Goal: Entertainment & Leisure: Consume media (video, audio)

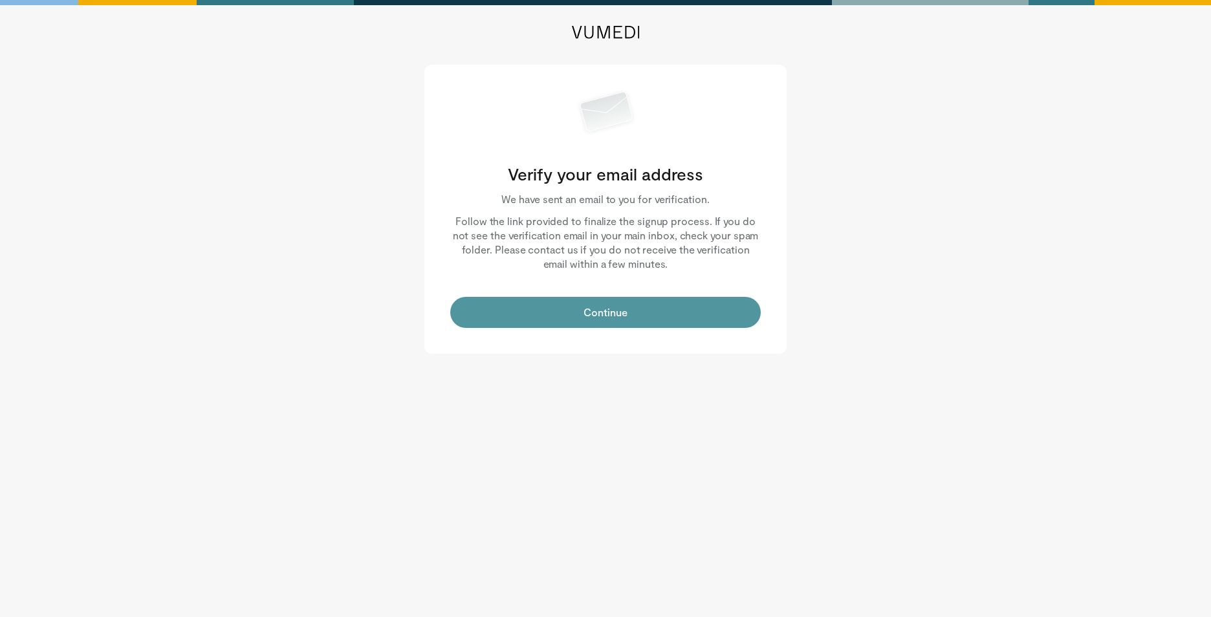
click at [638, 311] on button "Continue" at bounding box center [605, 312] width 311 height 31
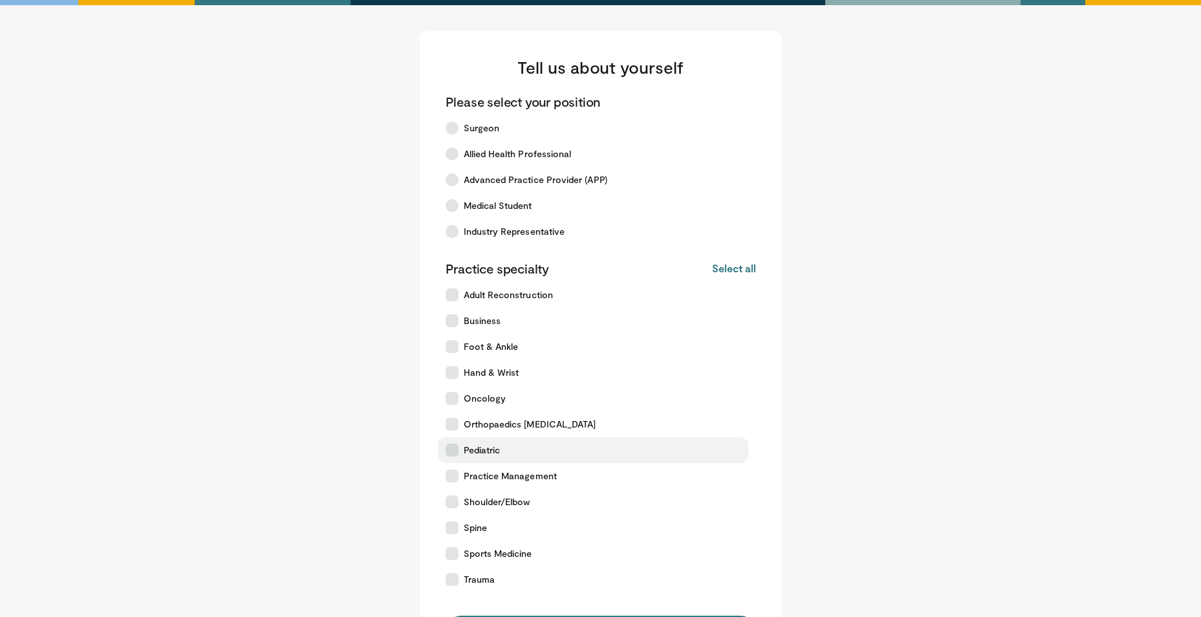
scroll to position [184, 0]
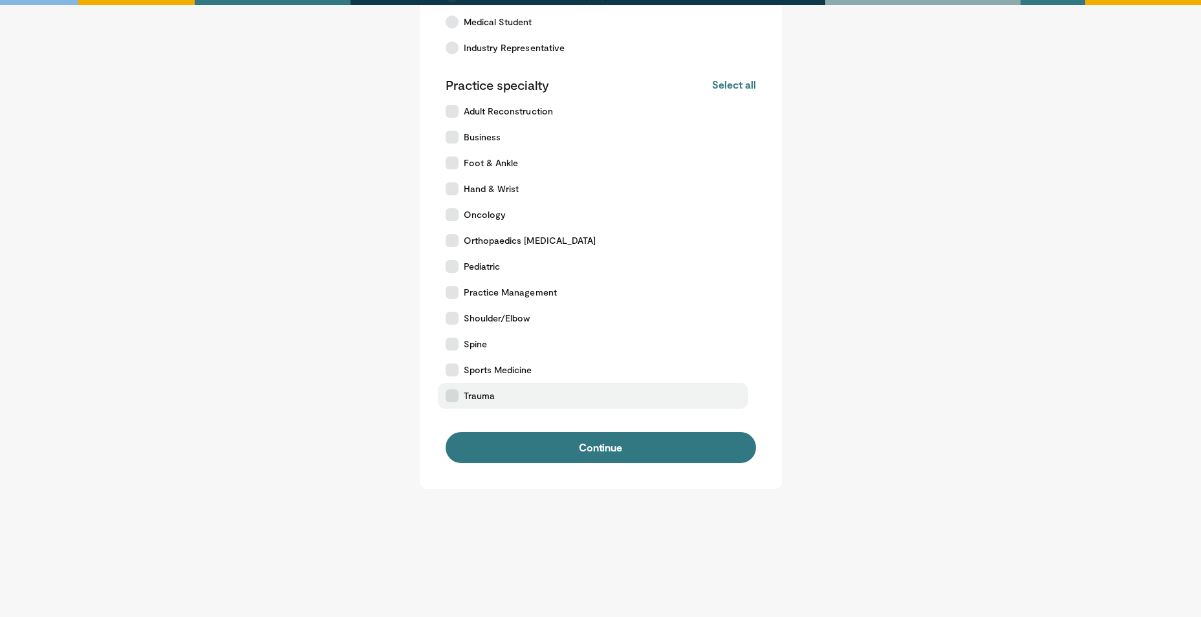
click at [494, 386] on label "Trauma" at bounding box center [593, 396] width 311 height 26
click at [621, 476] on div "Tell us about yourself Please select your position Surgeon Allied Health Profes…" at bounding box center [601, 168] width 362 height 642
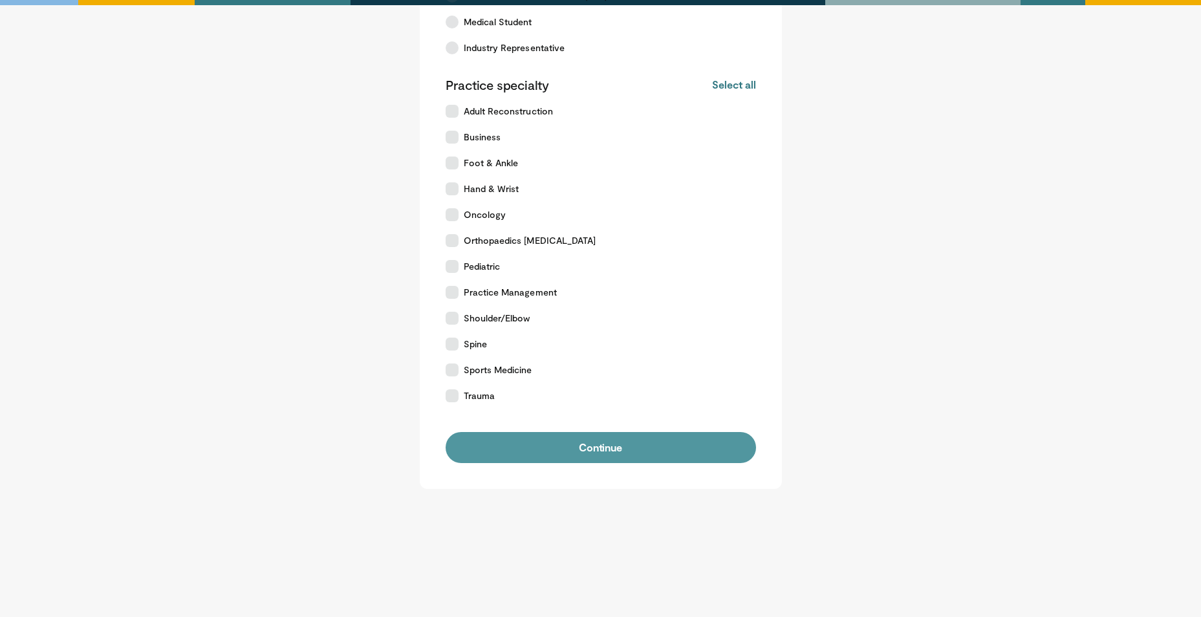
click at [626, 455] on button "Continue" at bounding box center [601, 447] width 311 height 31
click at [633, 448] on button "Continue" at bounding box center [601, 447] width 311 height 31
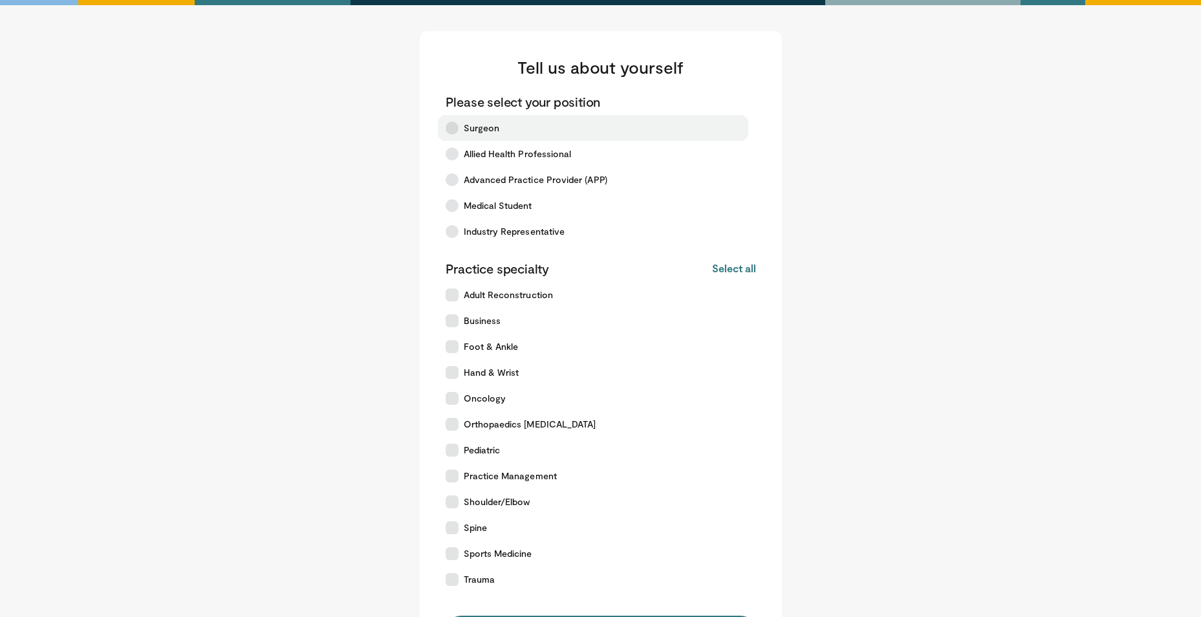
click at [487, 124] on span "Surgeon" at bounding box center [482, 128] width 36 height 13
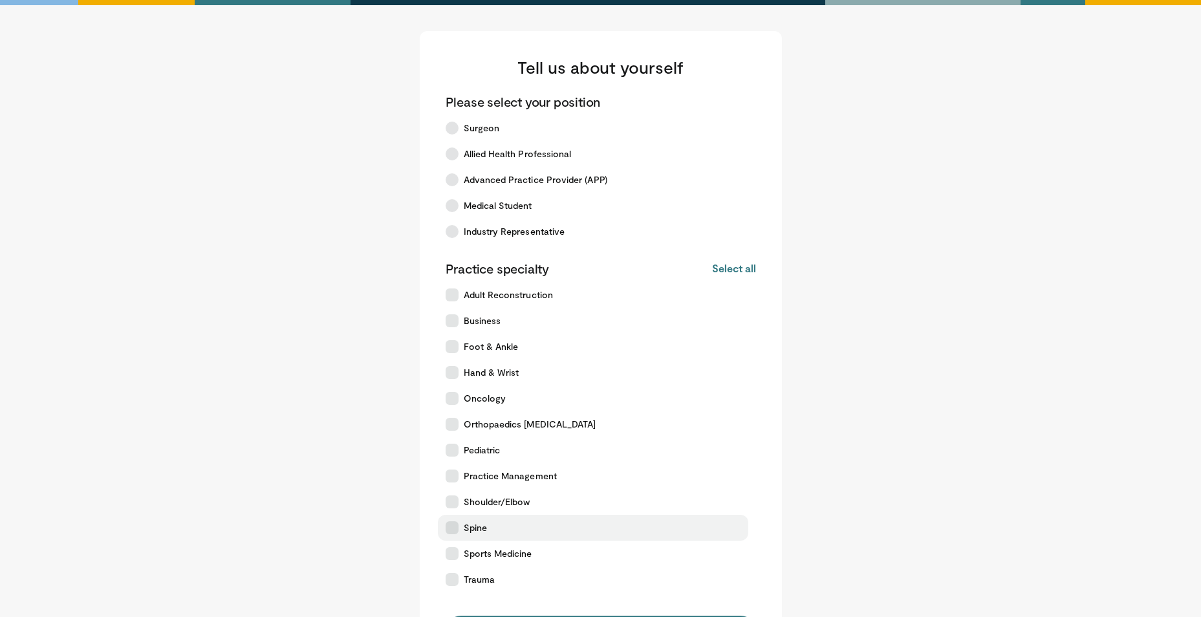
scroll to position [184, 0]
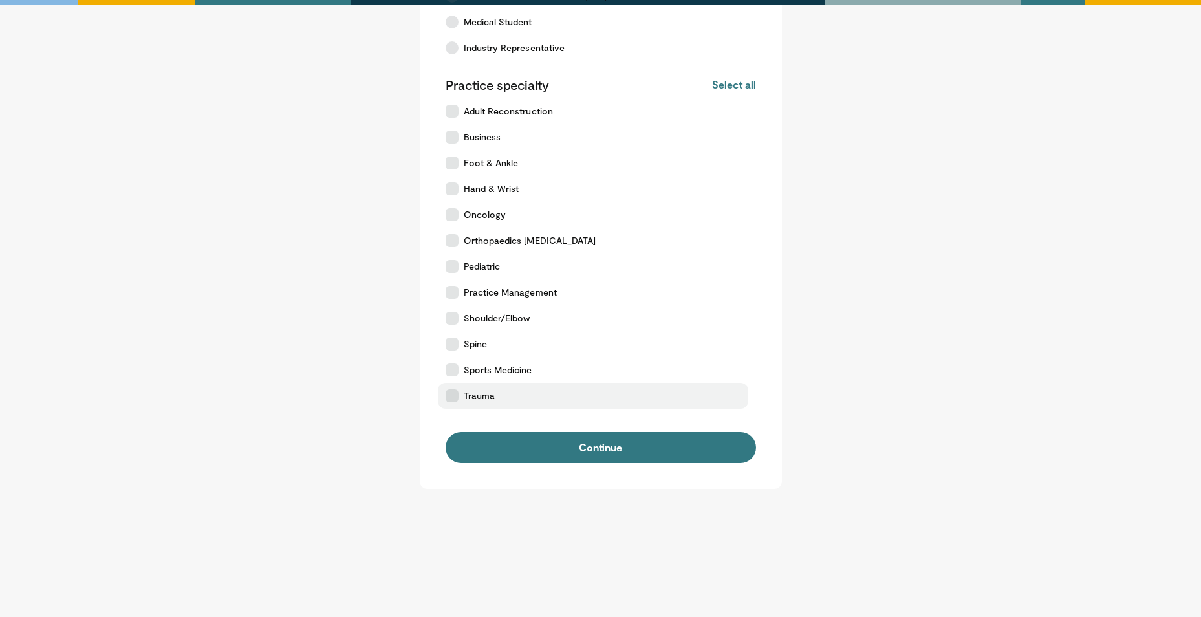
click at [468, 386] on label "Trauma" at bounding box center [593, 396] width 311 height 26
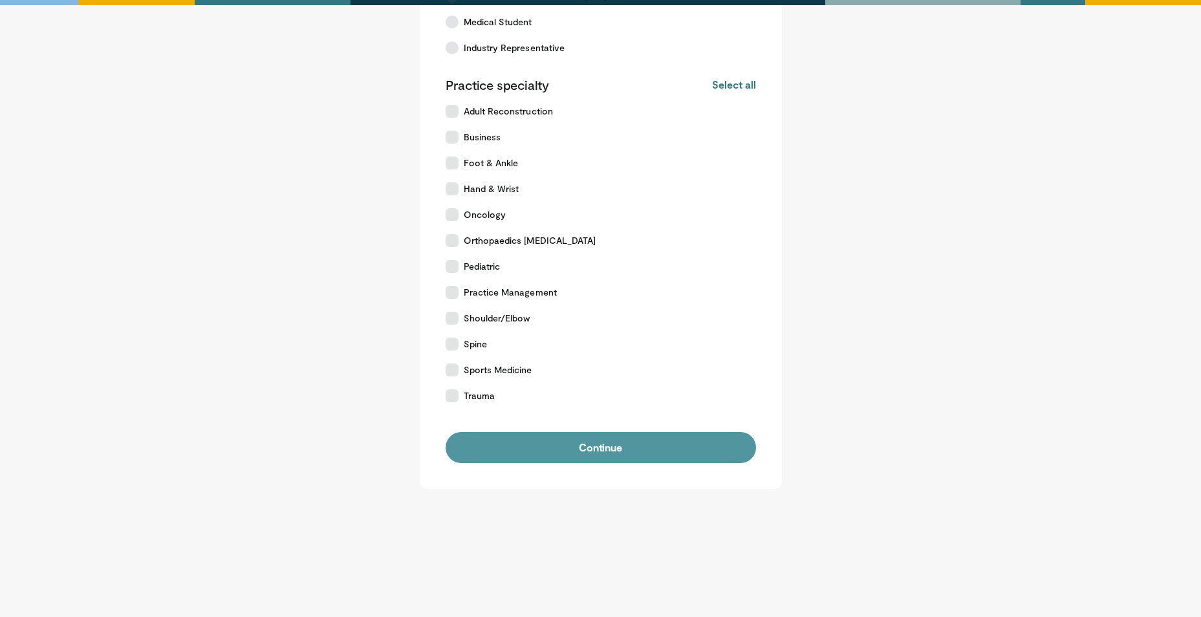
click at [503, 452] on button "Continue" at bounding box center [601, 447] width 311 height 31
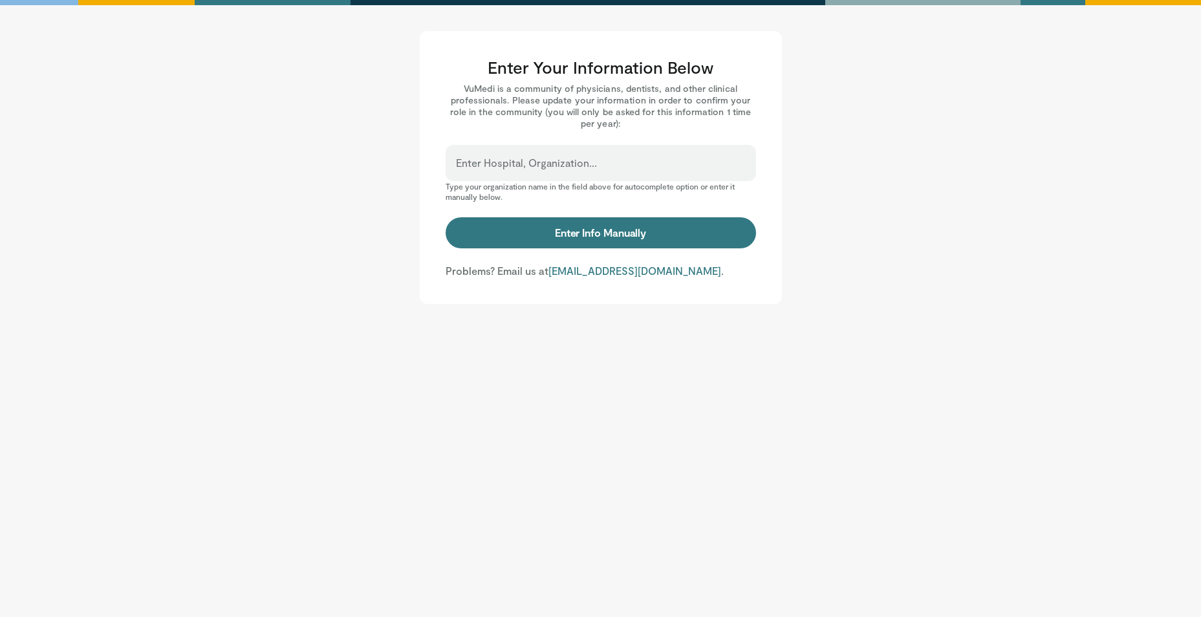
click at [605, 160] on div "Enter Hospital, Organization..." at bounding box center [601, 163] width 311 height 36
click at [593, 169] on input "Enter Hospital, Organization..." at bounding box center [601, 169] width 290 height 14
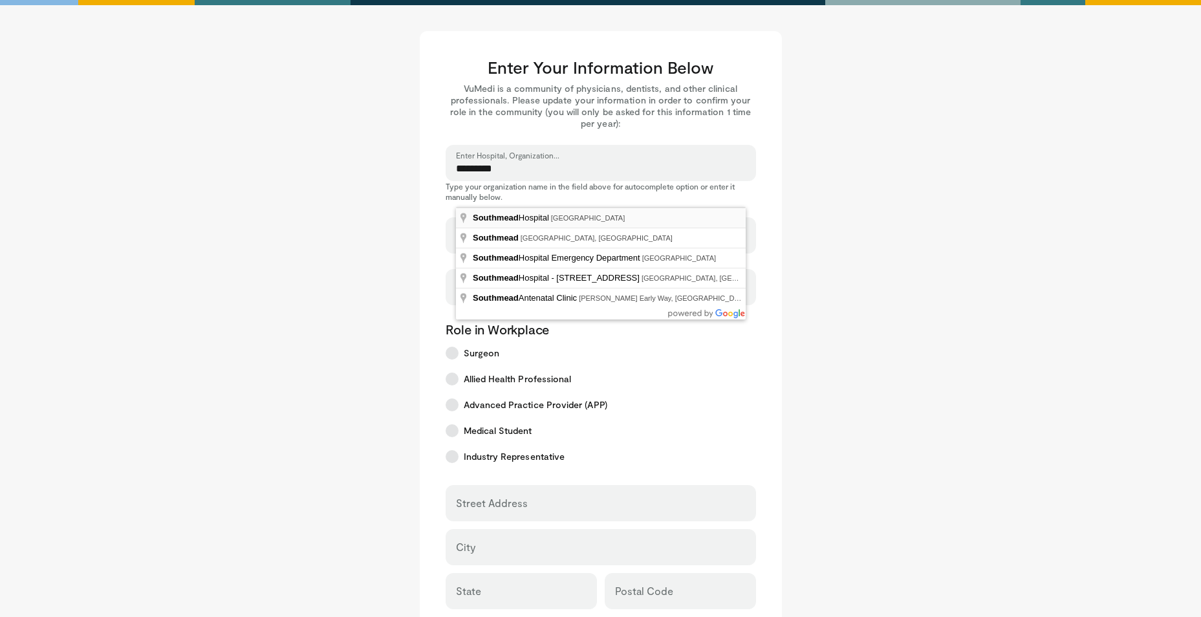
type input "**********"
select select "**"
type input "**********"
type input "*******"
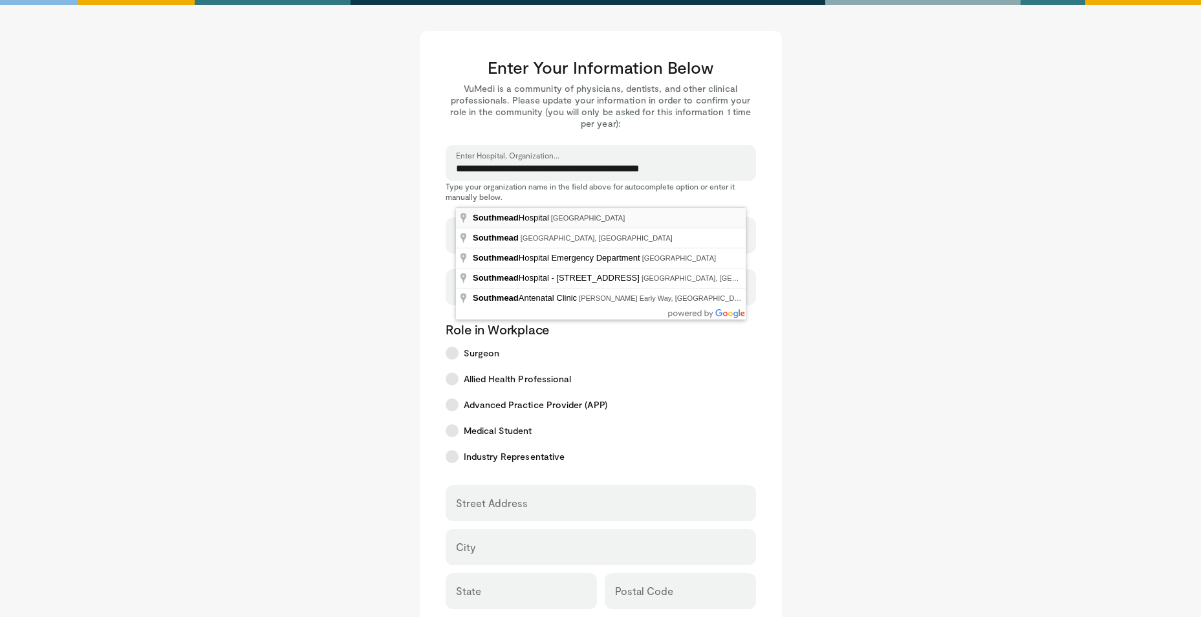
type input "********"
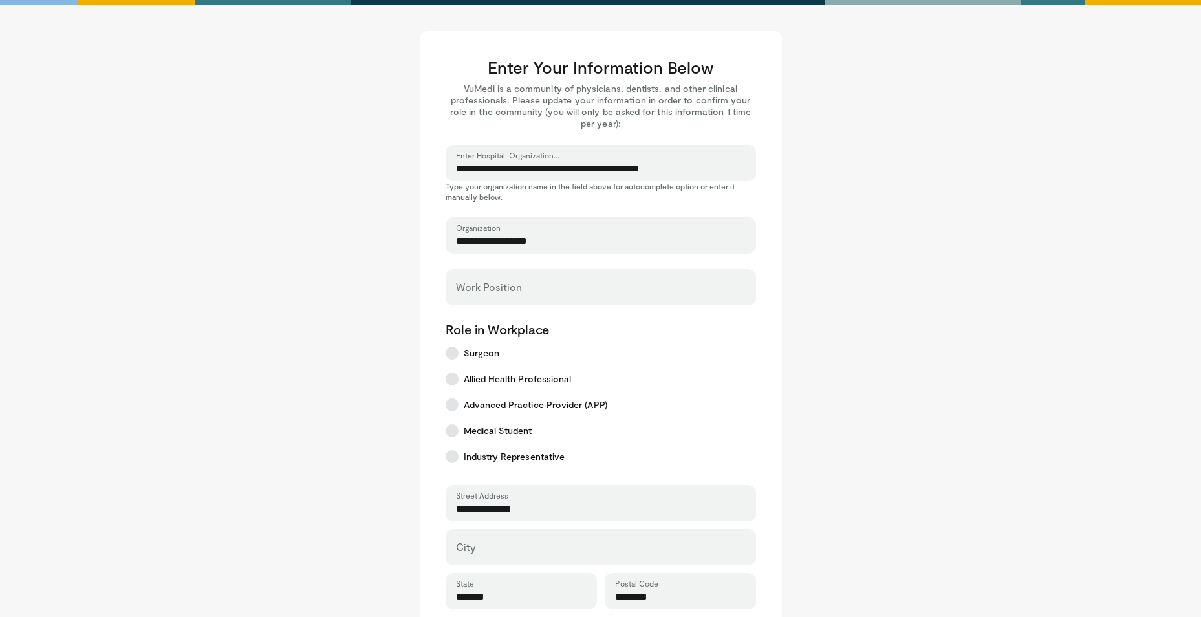
click at [571, 300] on div "Work Position" at bounding box center [601, 287] width 311 height 36
click at [567, 285] on div "Work Position" at bounding box center [601, 287] width 311 height 36
click at [551, 294] on input "Work Position" at bounding box center [601, 293] width 290 height 14
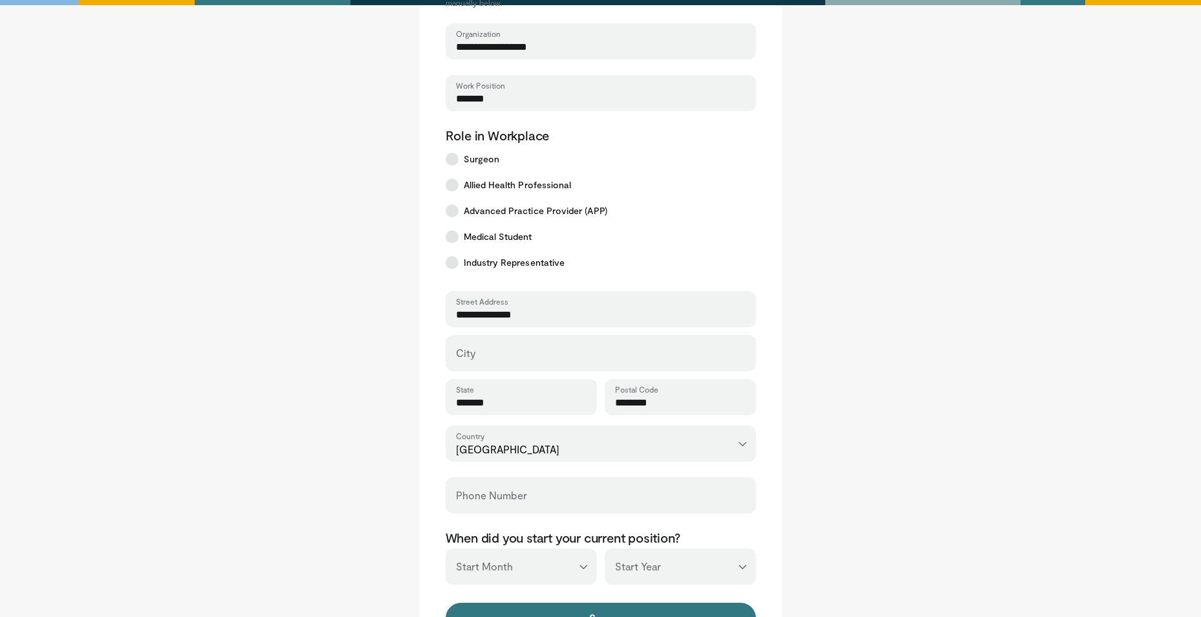
scroll to position [323, 0]
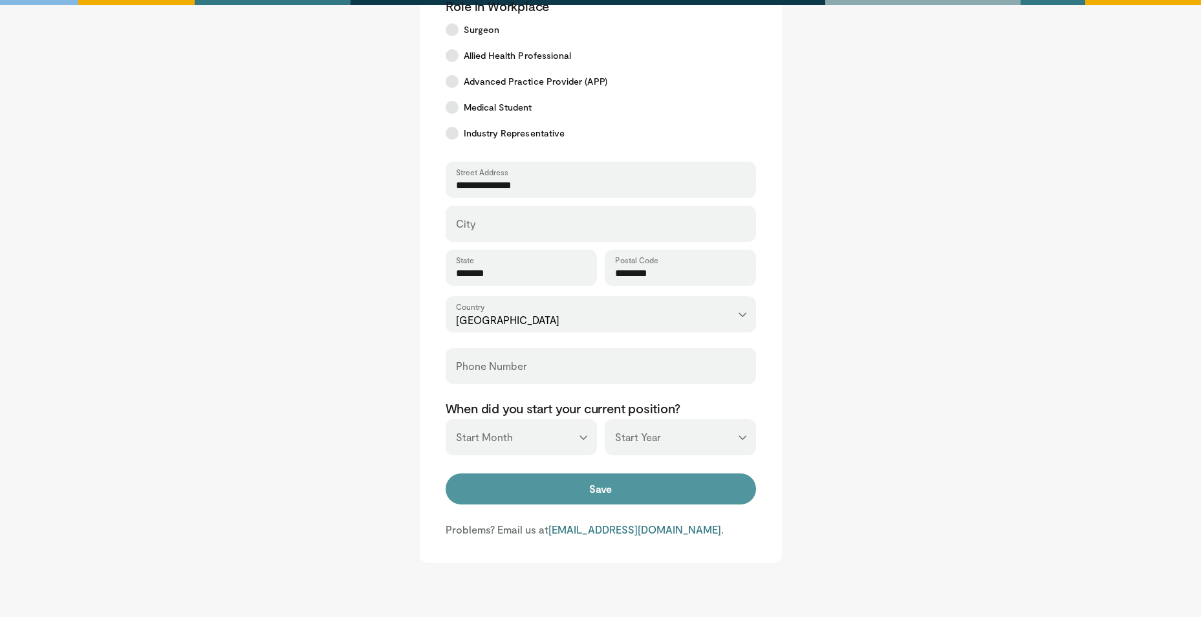
type input "*******"
click at [599, 487] on button "Save" at bounding box center [601, 489] width 311 height 31
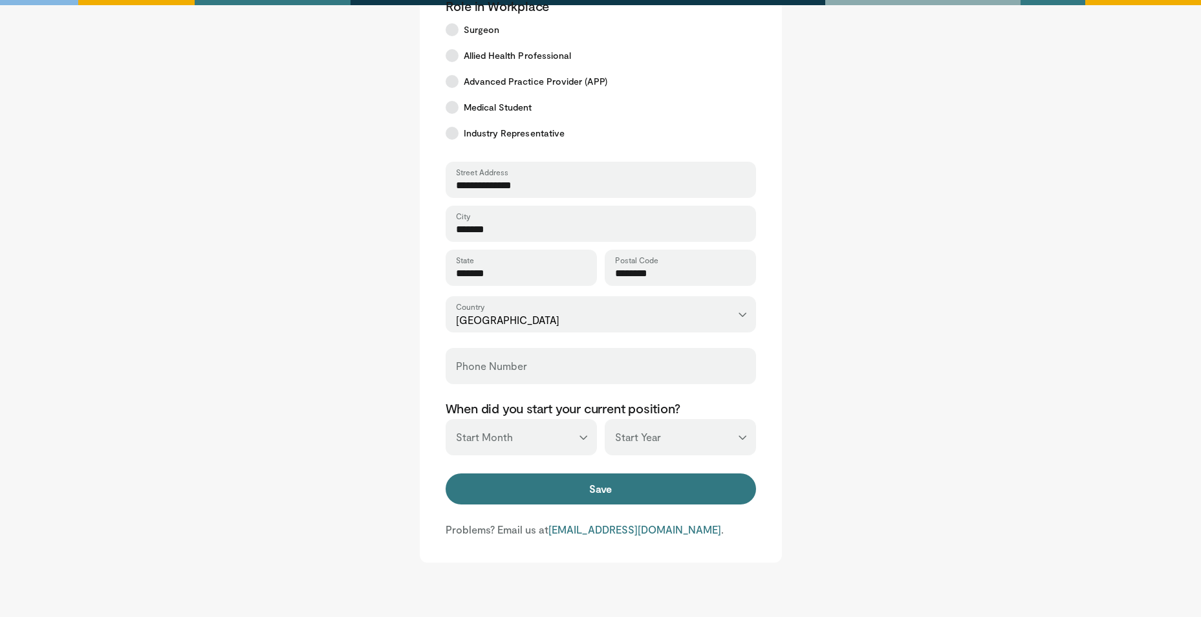
type input "*******"
click at [545, 428] on select "*** ******* ******** ***** ***** *** **** **** ****** ********* ******* *******…" at bounding box center [521, 437] width 151 height 36
select select "*"
click at [446, 419] on select "*** ******* ******** ***** ***** *** **** **** ****** ********* ******* *******…" at bounding box center [521, 437] width 151 height 36
click at [648, 428] on select "*** **** **** **** **** **** **** **** **** **** **** **** **** **** **** **** …" at bounding box center [680, 437] width 151 height 36
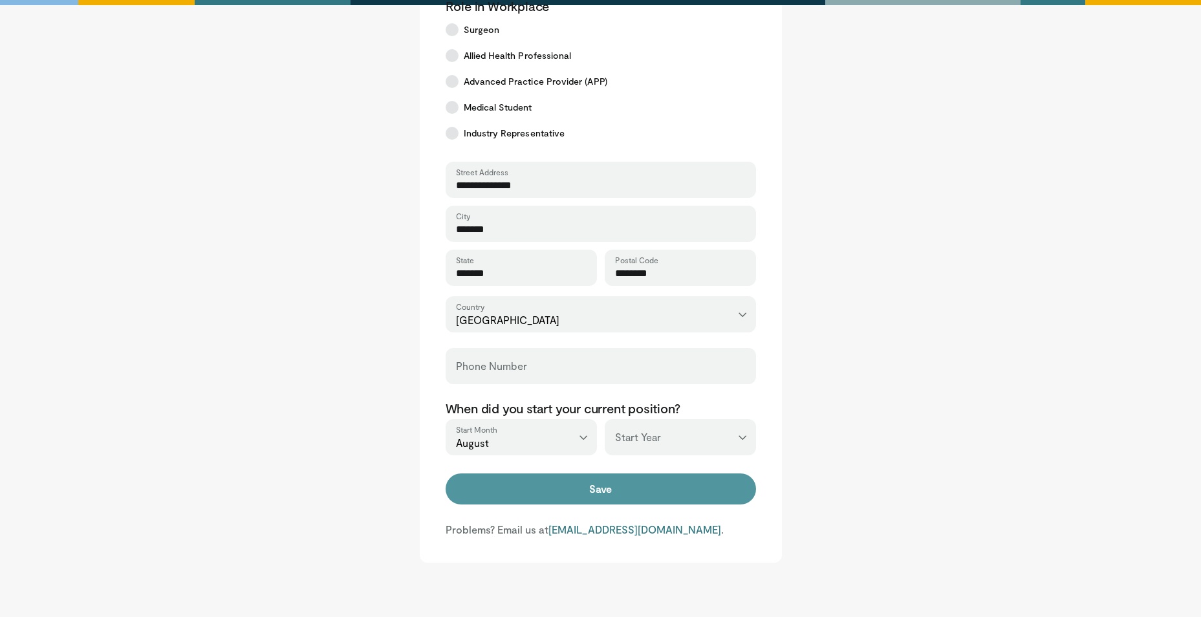
scroll to position [397, 0]
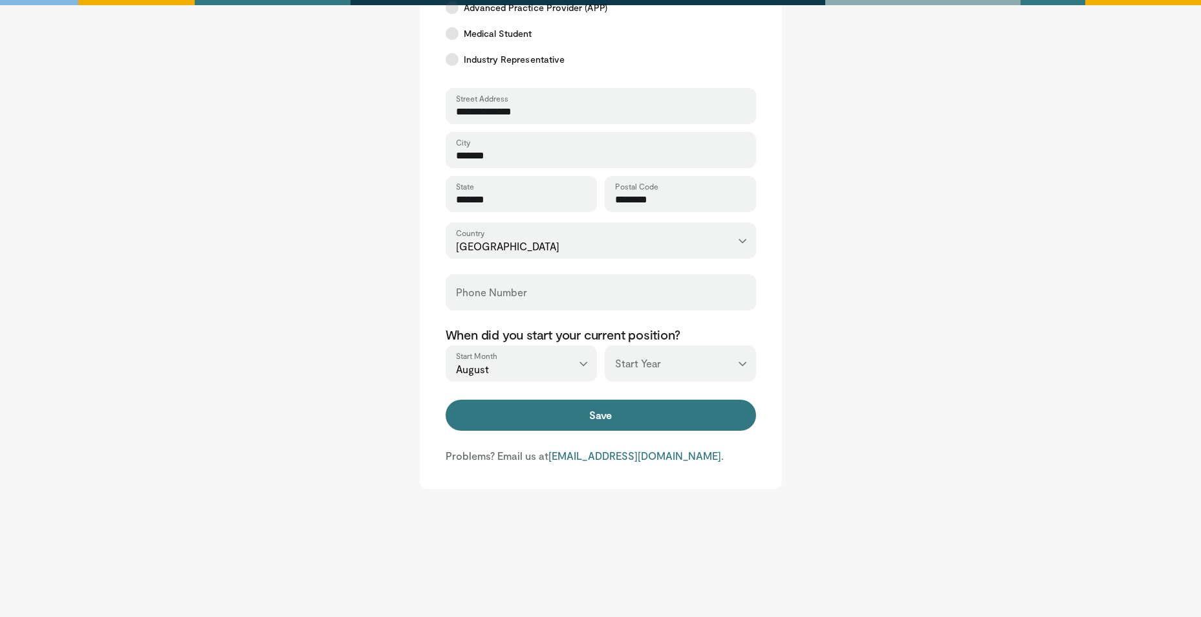
click at [671, 364] on select "*** **** **** **** **** **** **** **** **** **** **** **** **** **** **** **** …" at bounding box center [680, 363] width 151 height 36
select select "****"
click at [605, 345] on select "*** **** **** **** **** **** **** **** **** **** **** **** **** **** **** **** …" at bounding box center [680, 363] width 151 height 36
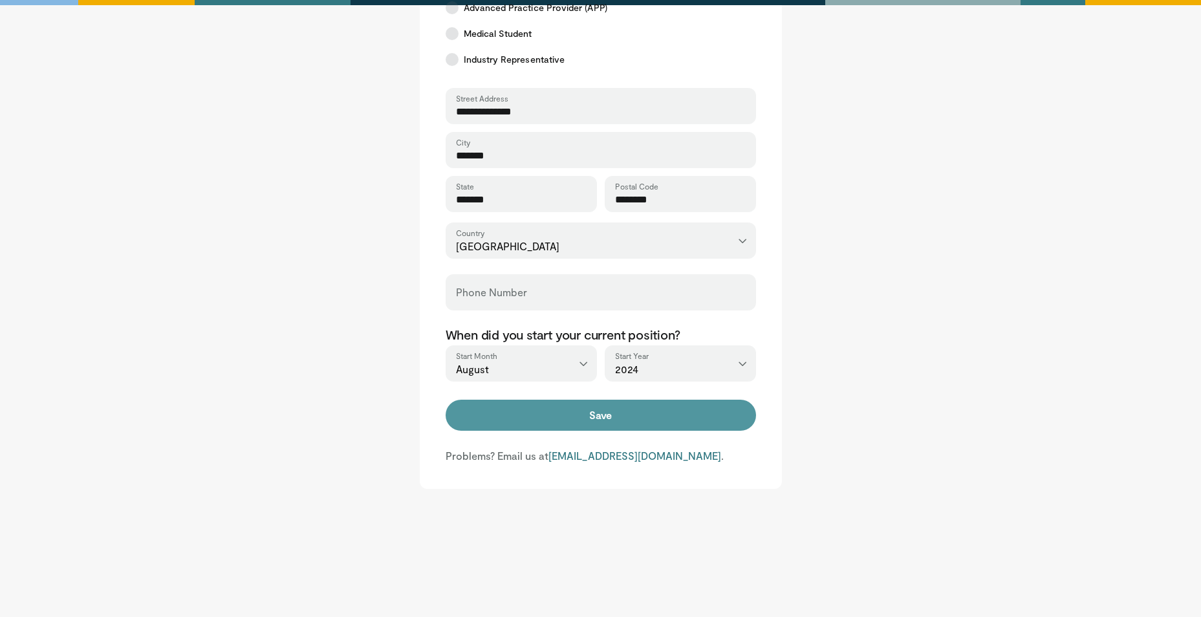
click at [648, 411] on button "Save" at bounding box center [601, 415] width 311 height 31
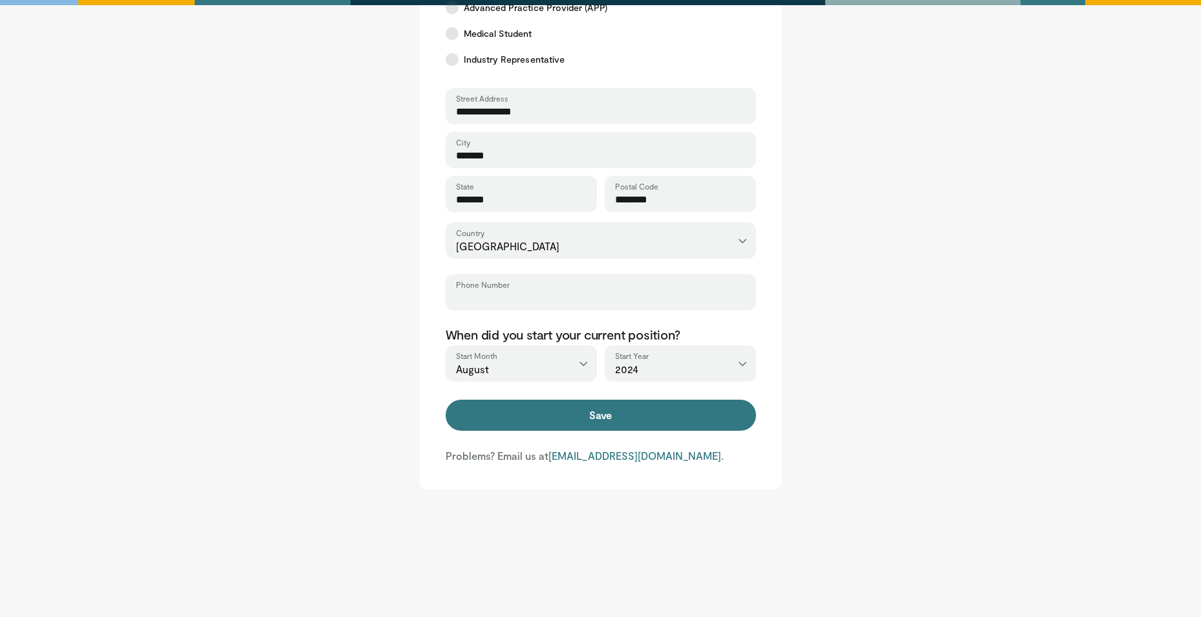
click at [541, 292] on input "Phone Number" at bounding box center [601, 298] width 290 height 14
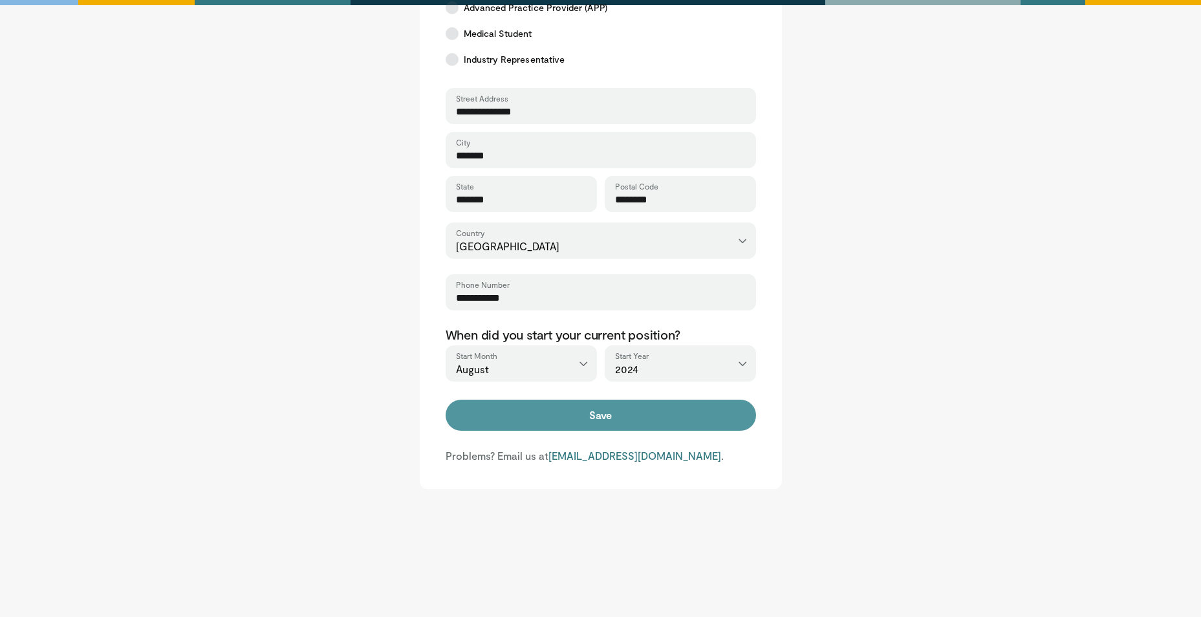
type input "**********"
click at [658, 420] on button "Save" at bounding box center [601, 415] width 311 height 31
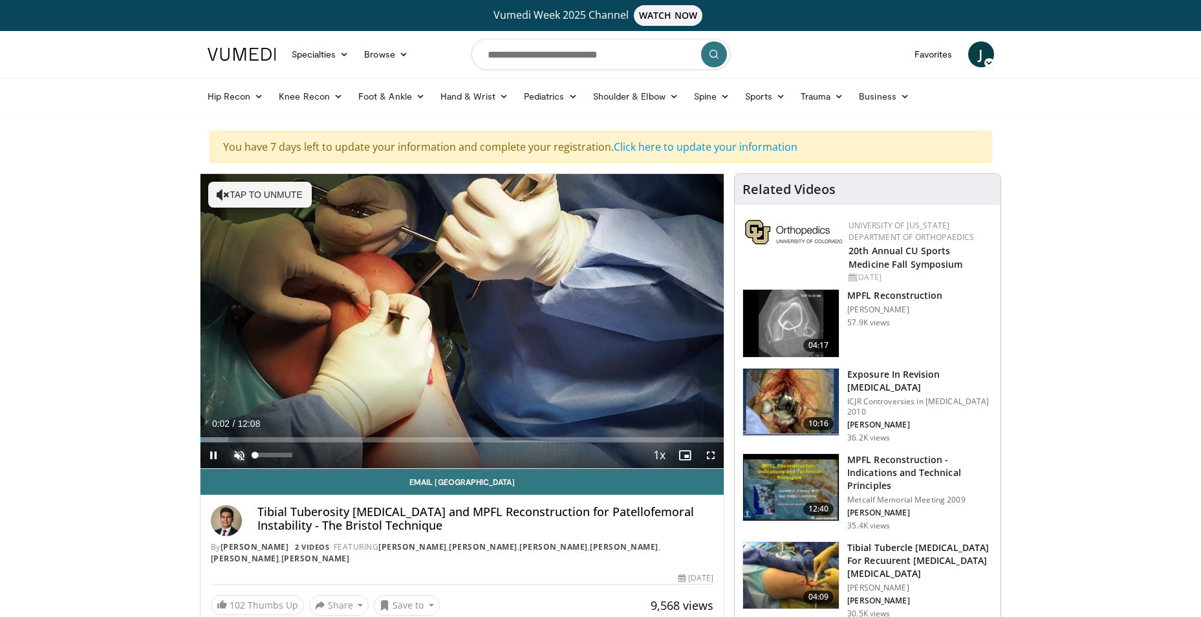
click at [229, 456] on span "Video Player" at bounding box center [239, 456] width 26 height 26
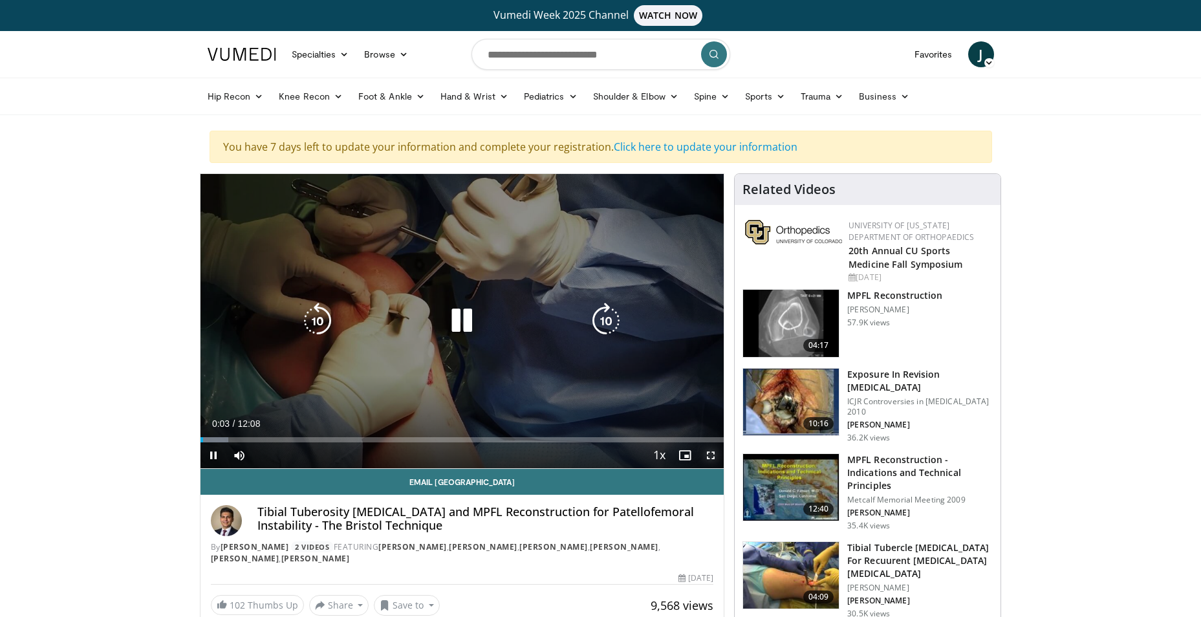
drag, startPoint x: 714, startPoint y: 457, endPoint x: 716, endPoint y: 505, distance: 47.9
click at [714, 457] on span "Video Player" at bounding box center [711, 456] width 26 height 26
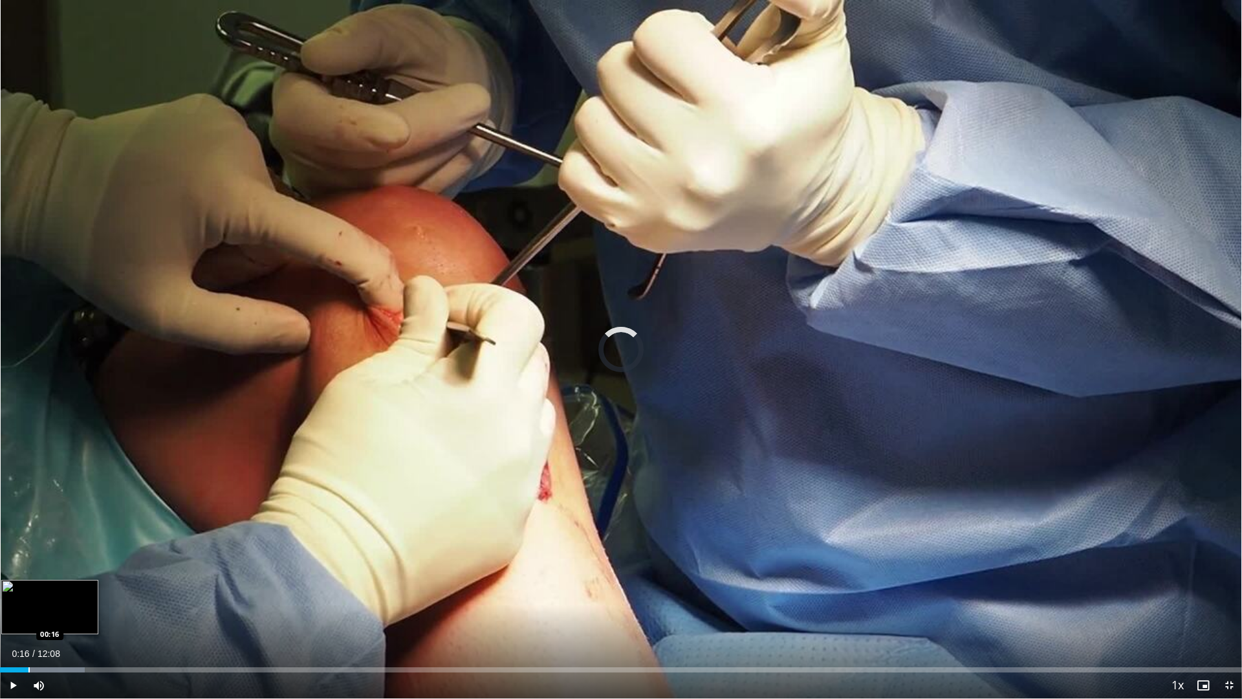
click at [28, 617] on div "Loaded : 6.80% 00:16 00:16" at bounding box center [621, 666] width 1242 height 12
click at [1210, 617] on span "Video Player" at bounding box center [1229, 685] width 26 height 26
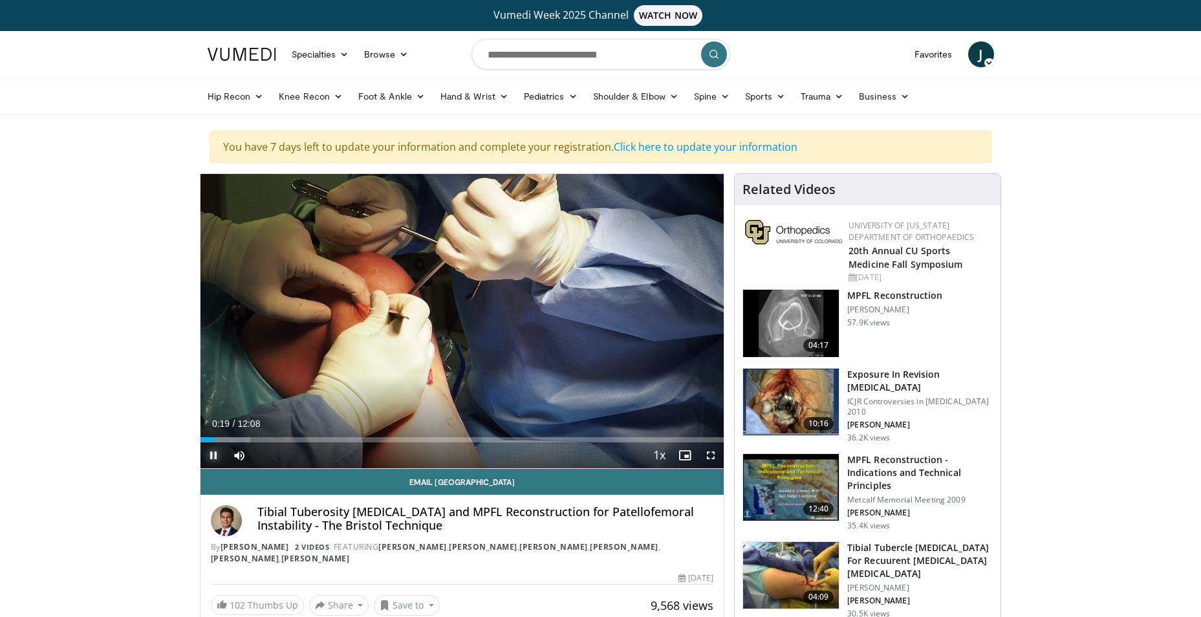
click at [214, 448] on span "Video Player" at bounding box center [214, 456] width 26 height 26
drag, startPoint x: 214, startPoint y: 439, endPoint x: 147, endPoint y: 433, distance: 66.9
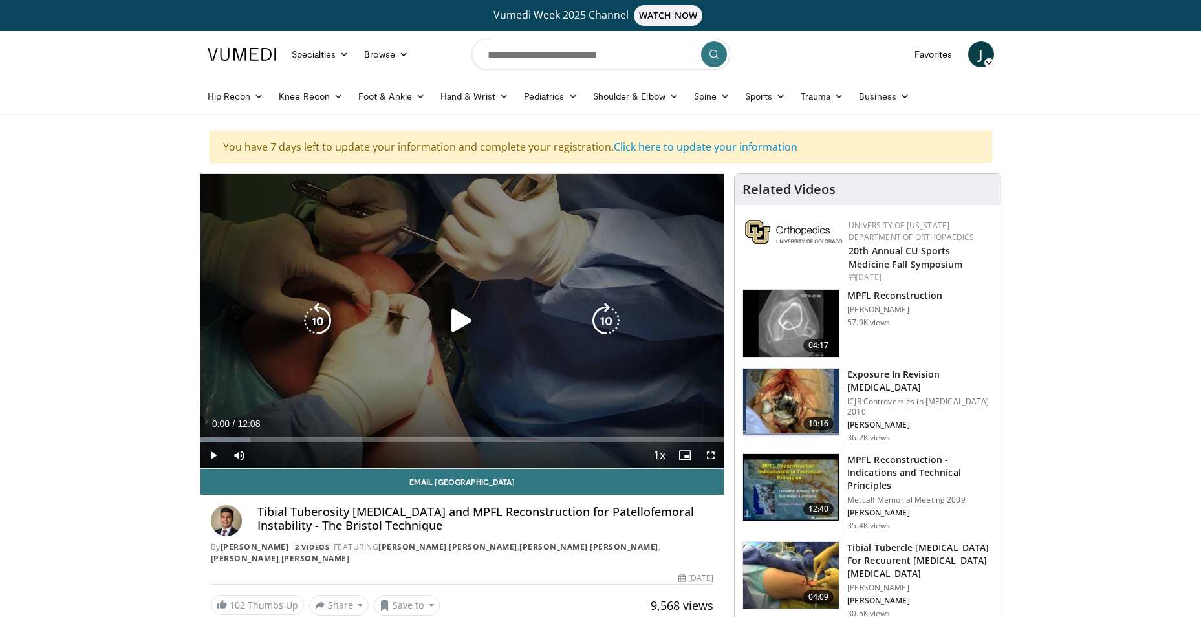
click at [457, 320] on icon "Video Player" at bounding box center [462, 321] width 36 height 36
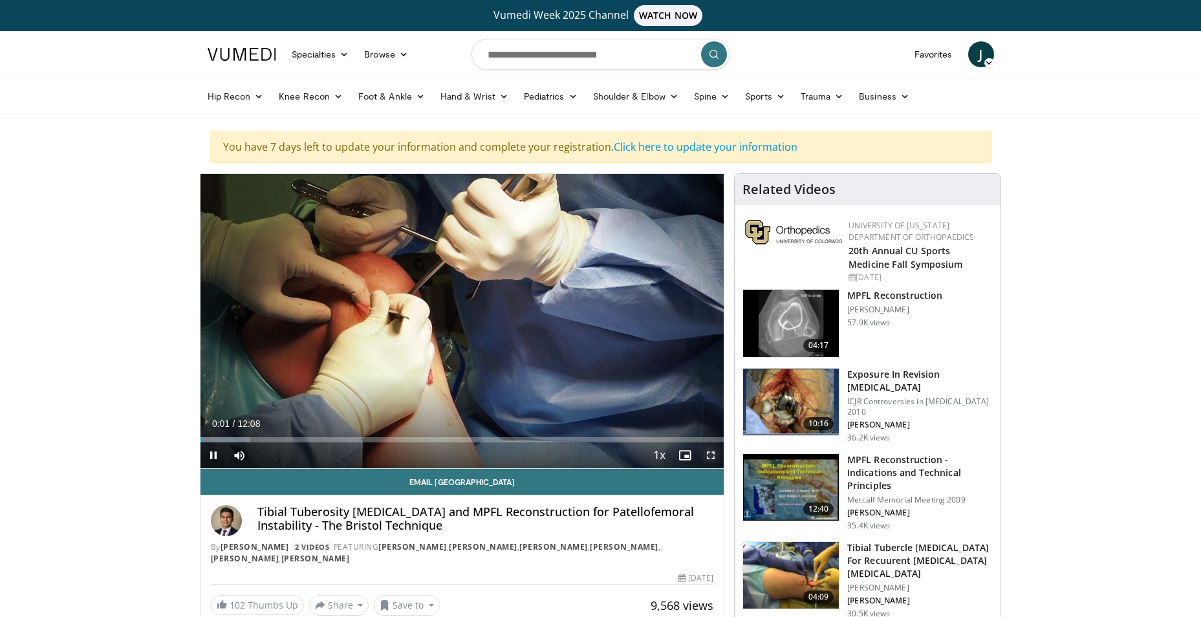
click at [705, 454] on span "Video Player" at bounding box center [711, 456] width 26 height 26
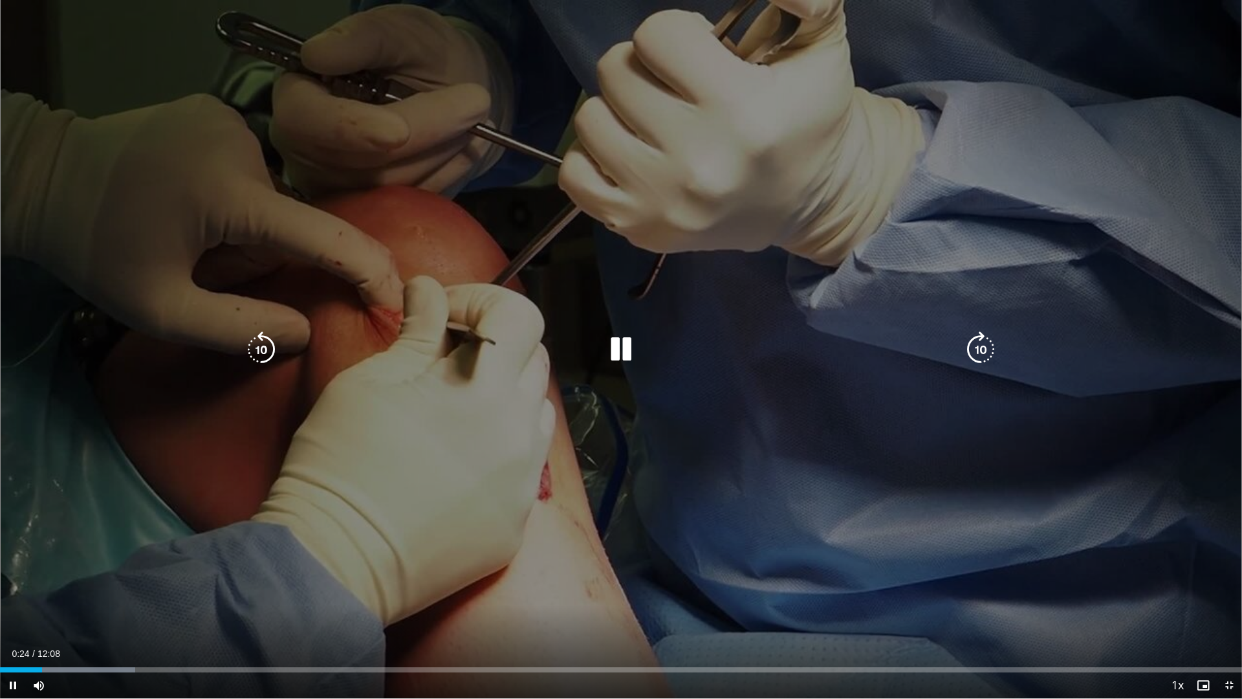
click at [627, 345] on icon "Video Player" at bounding box center [621, 349] width 36 height 36
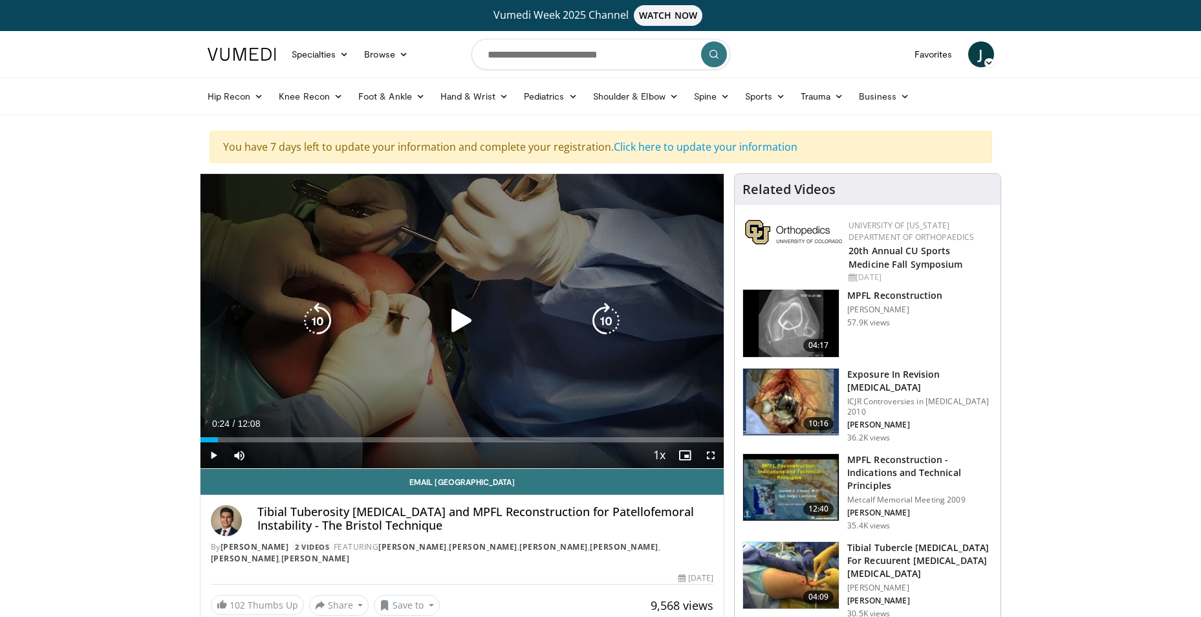
click at [448, 325] on icon "Video Player" at bounding box center [462, 321] width 36 height 36
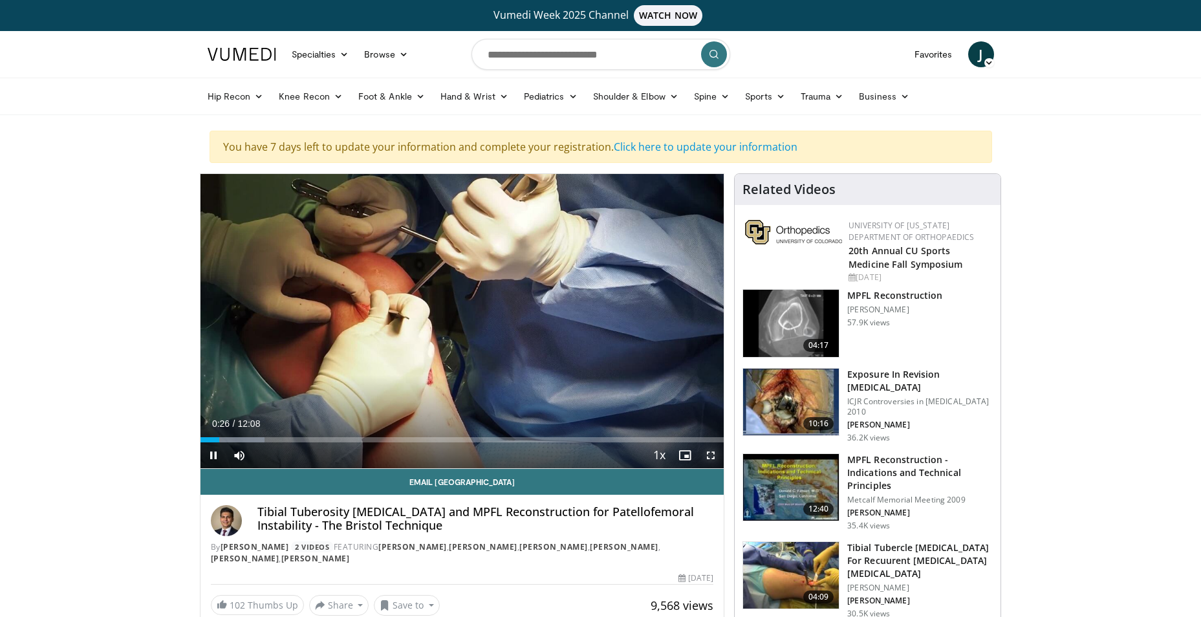
click at [717, 463] on span "Video Player" at bounding box center [711, 456] width 26 height 26
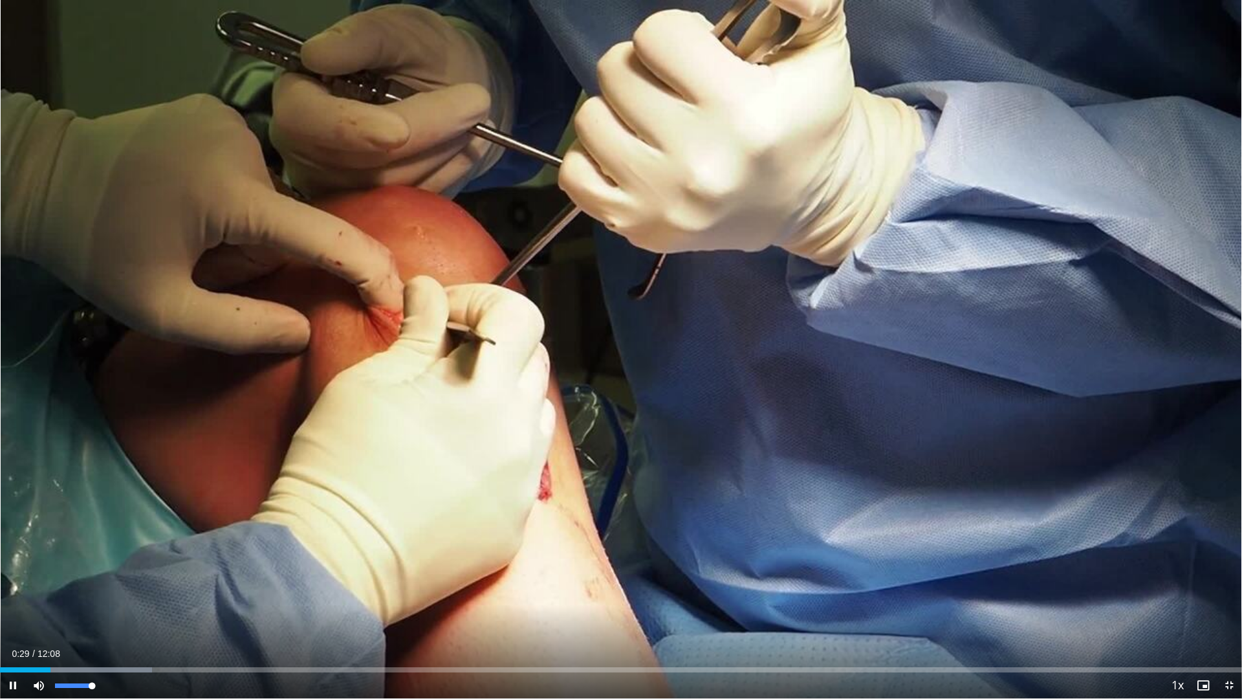
drag, startPoint x: 92, startPoint y: 687, endPoint x: 122, endPoint y: 684, distance: 30.6
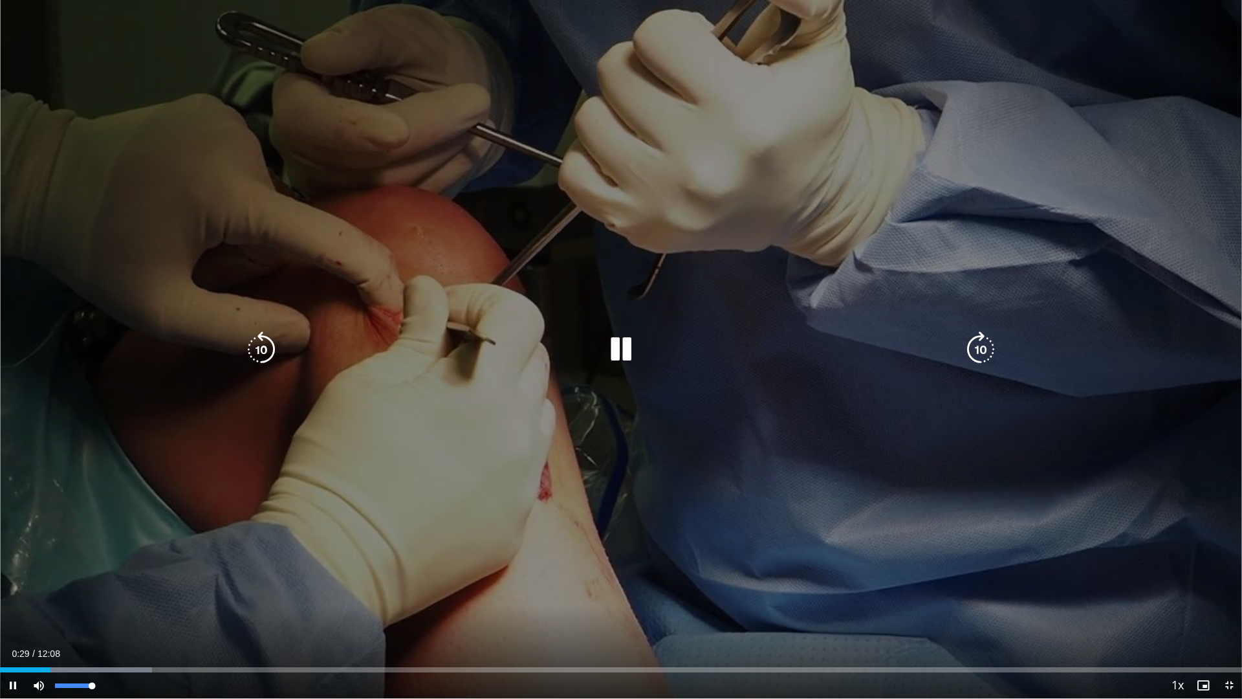
click at [120, 617] on div "Current Time 0:29 / Duration 12:08 Pause Skip Backward Skip Forward Mute 100% L…" at bounding box center [621, 685] width 1242 height 26
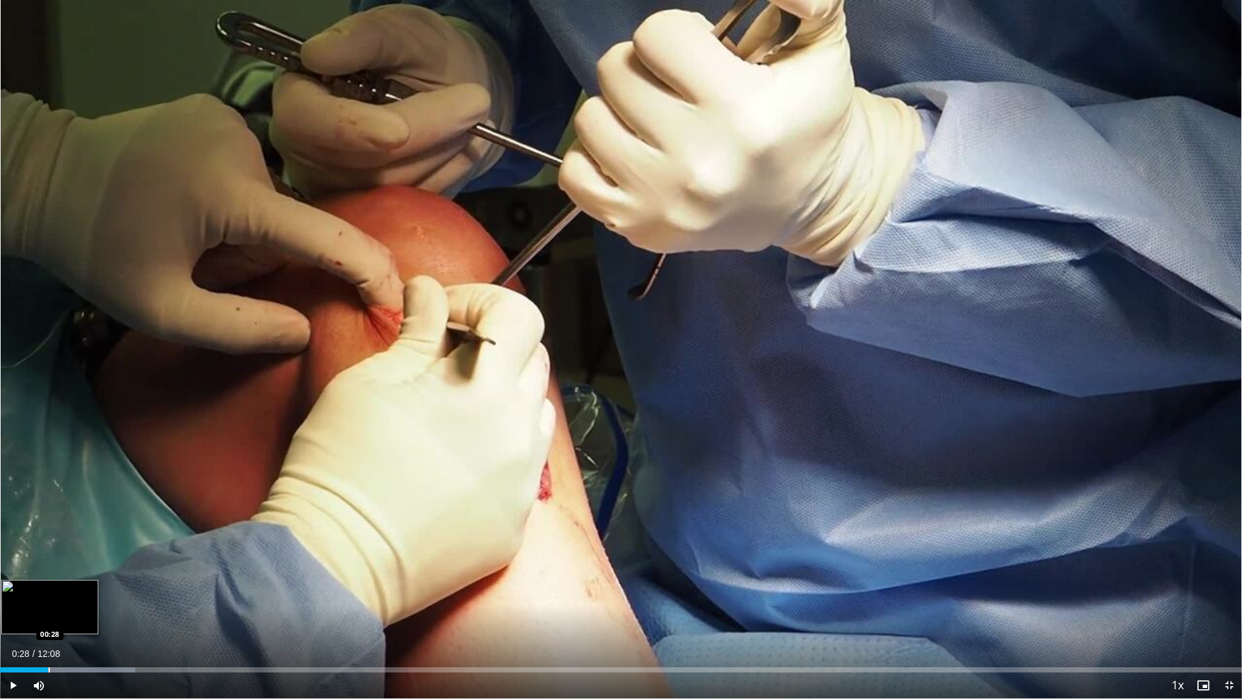
click at [48, 617] on div "Loaded : 10.88% 00:28 00:28" at bounding box center [621, 666] width 1242 height 12
click at [91, 617] on div "Progress Bar" at bounding box center [91, 669] width 1 height 5
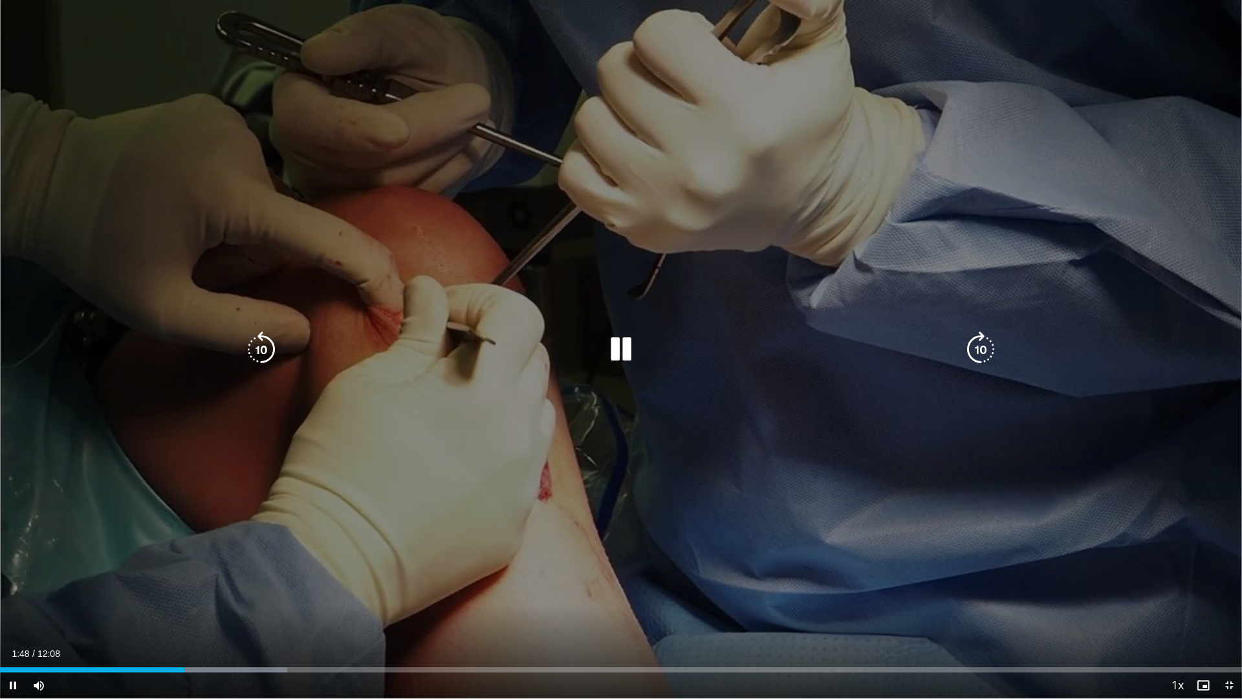
click at [628, 338] on icon "Video Player" at bounding box center [621, 349] width 36 height 36
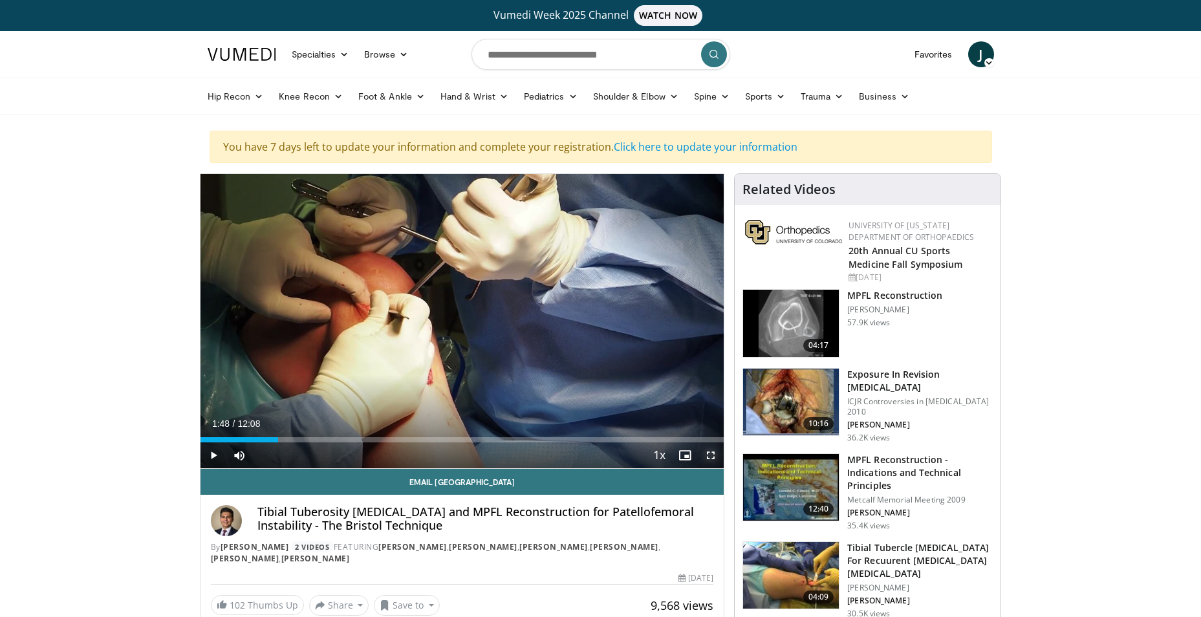
click at [715, 451] on span "Video Player" at bounding box center [711, 456] width 26 height 26
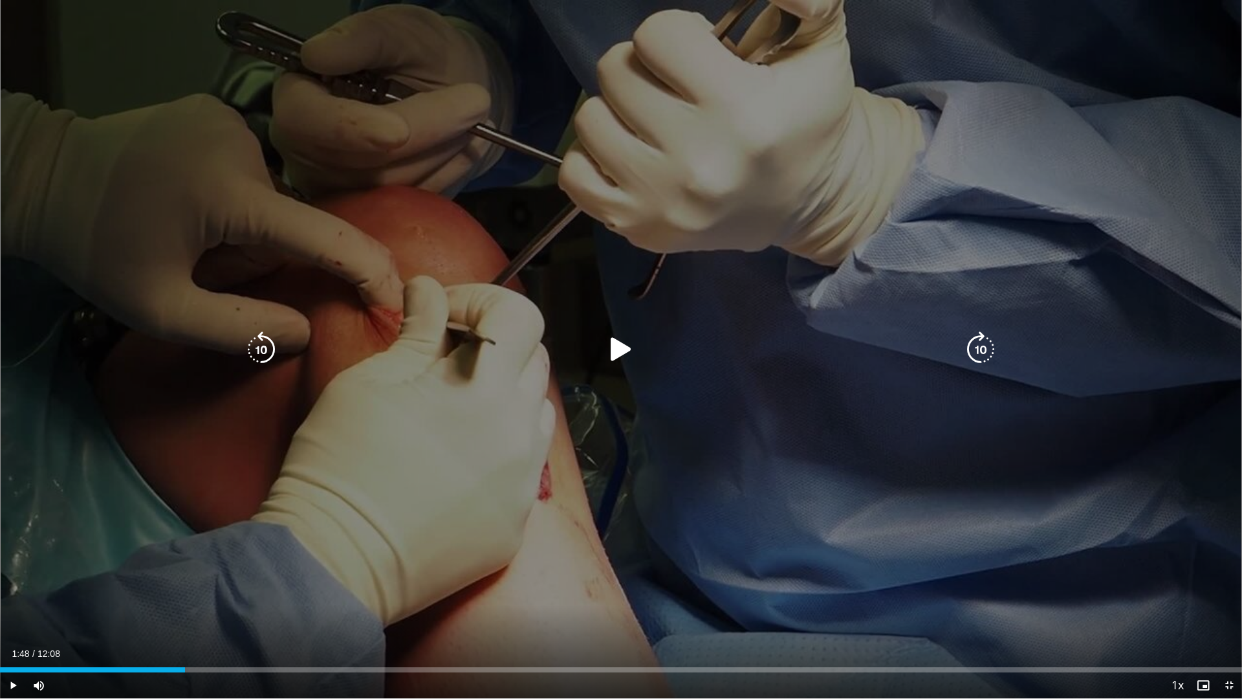
click at [615, 338] on icon "Video Player" at bounding box center [621, 349] width 36 height 36
click at [619, 360] on icon "Video Player" at bounding box center [621, 349] width 36 height 36
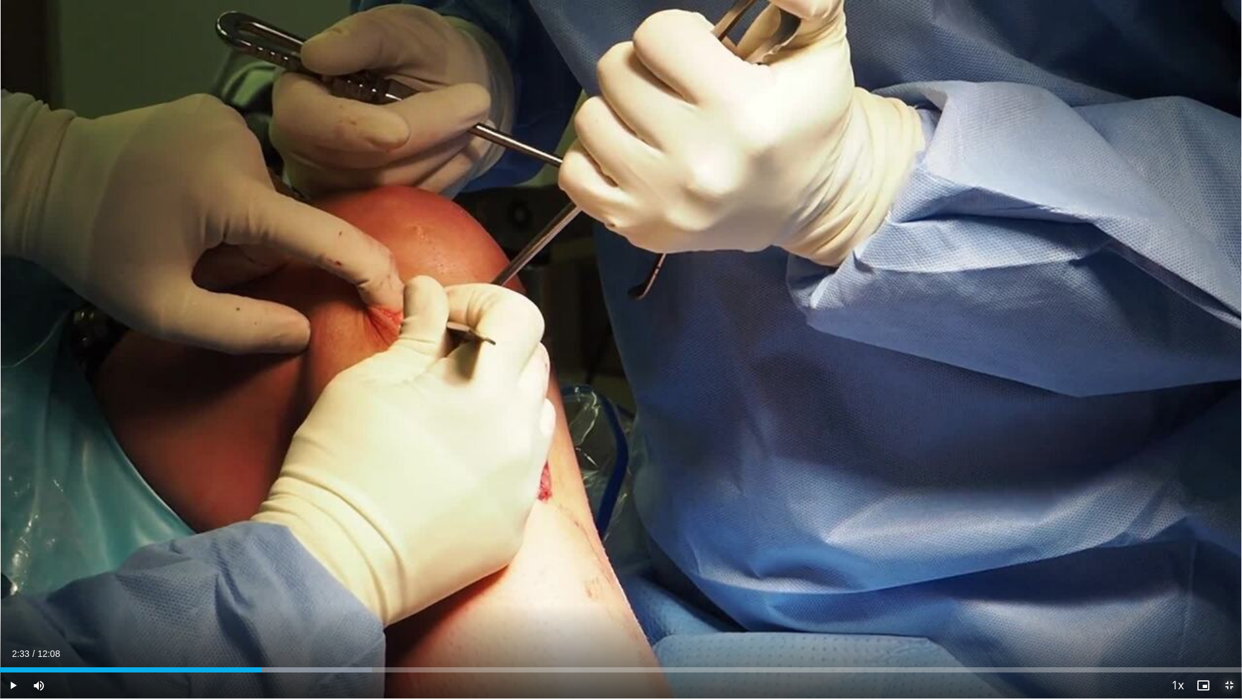
click at [1210, 617] on span "Video Player" at bounding box center [1229, 685] width 26 height 26
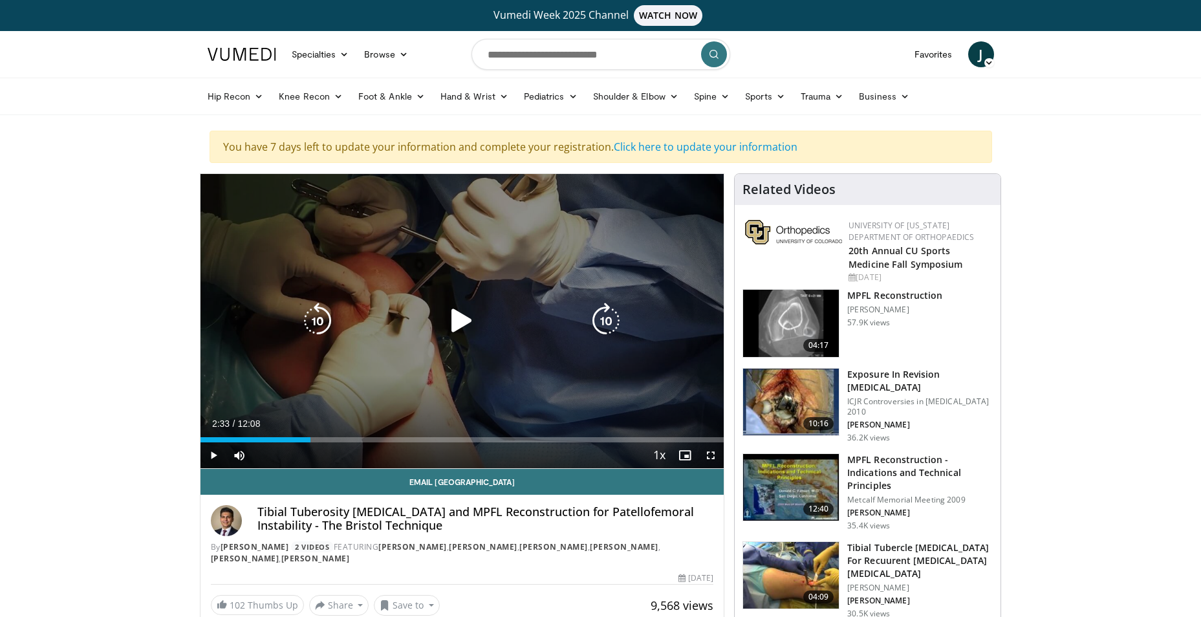
click at [479, 320] on icon "Video Player" at bounding box center [462, 321] width 36 height 36
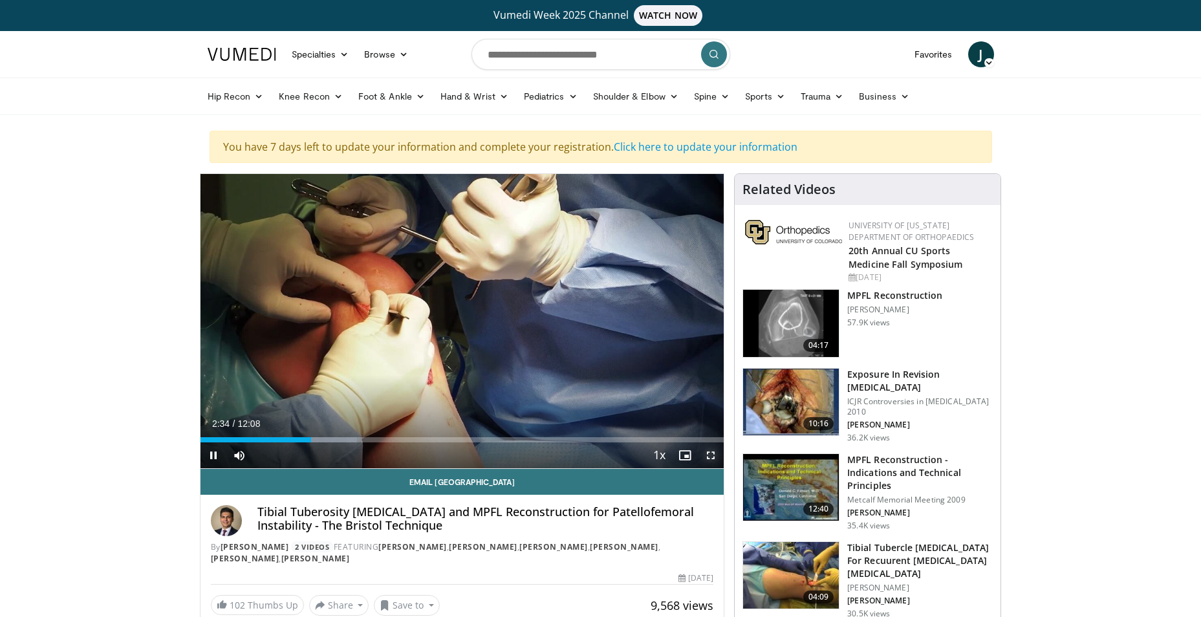
click at [713, 457] on span "Video Player" at bounding box center [711, 456] width 26 height 26
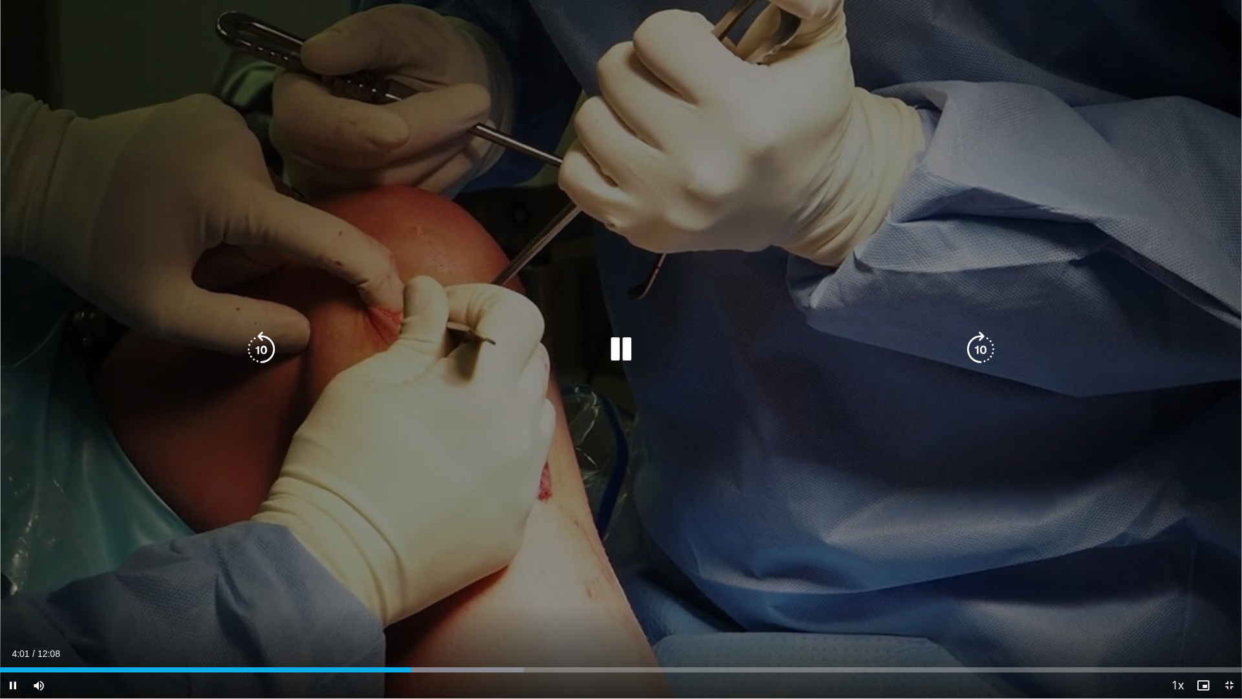
click at [619, 351] on icon "Video Player" at bounding box center [621, 349] width 36 height 36
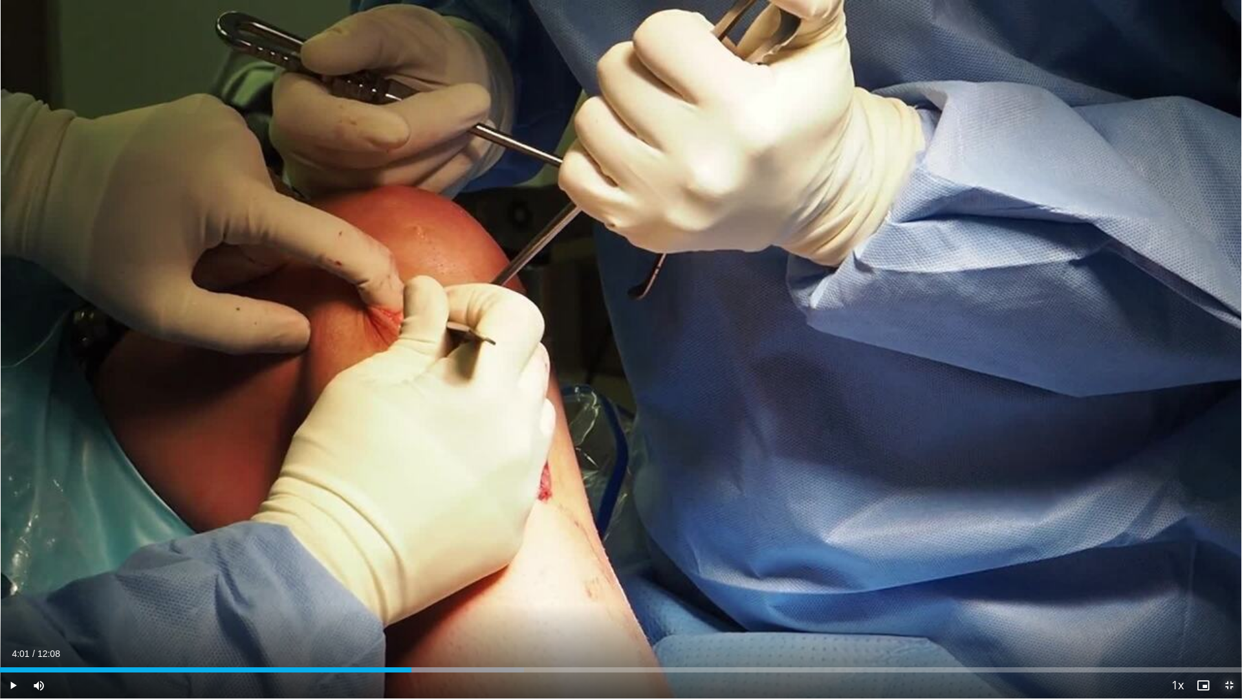
click at [1210, 617] on span "Video Player" at bounding box center [1229, 685] width 26 height 26
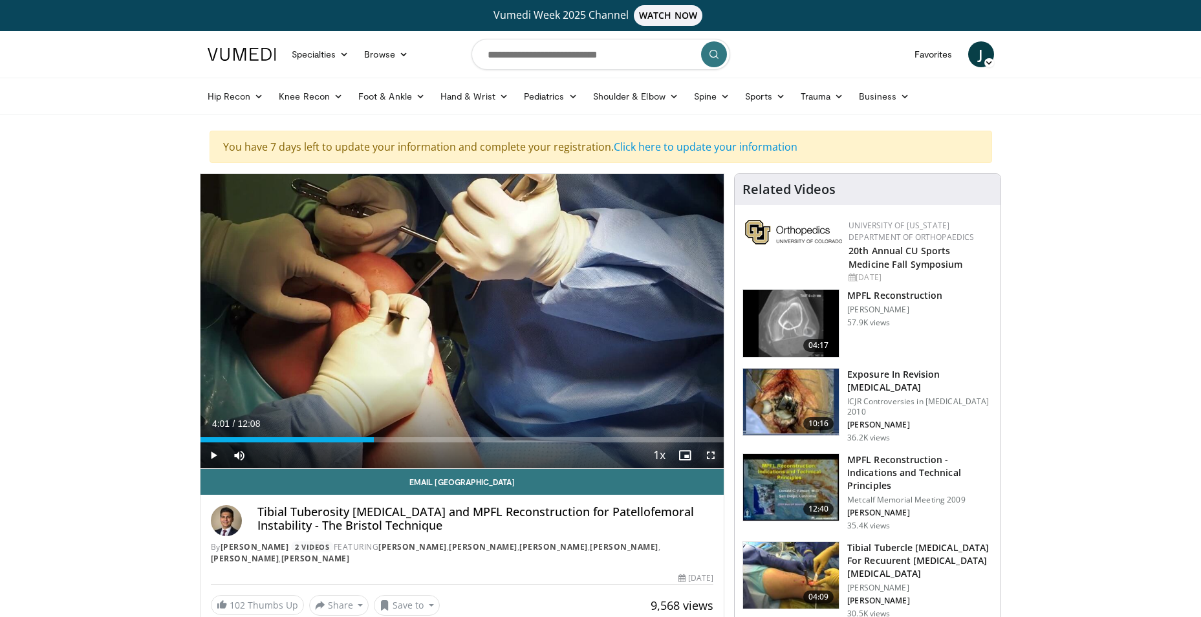
click at [713, 452] on span "Video Player" at bounding box center [711, 456] width 26 height 26
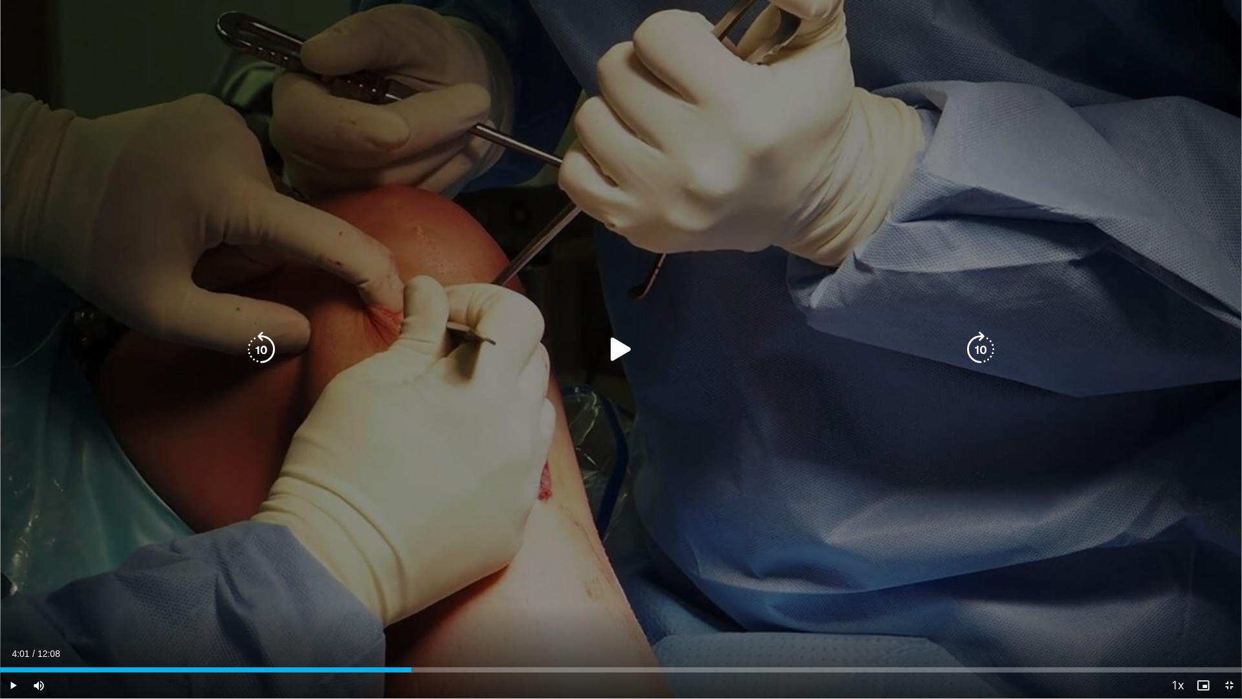
click at [619, 345] on icon "Video Player" at bounding box center [621, 349] width 36 height 36
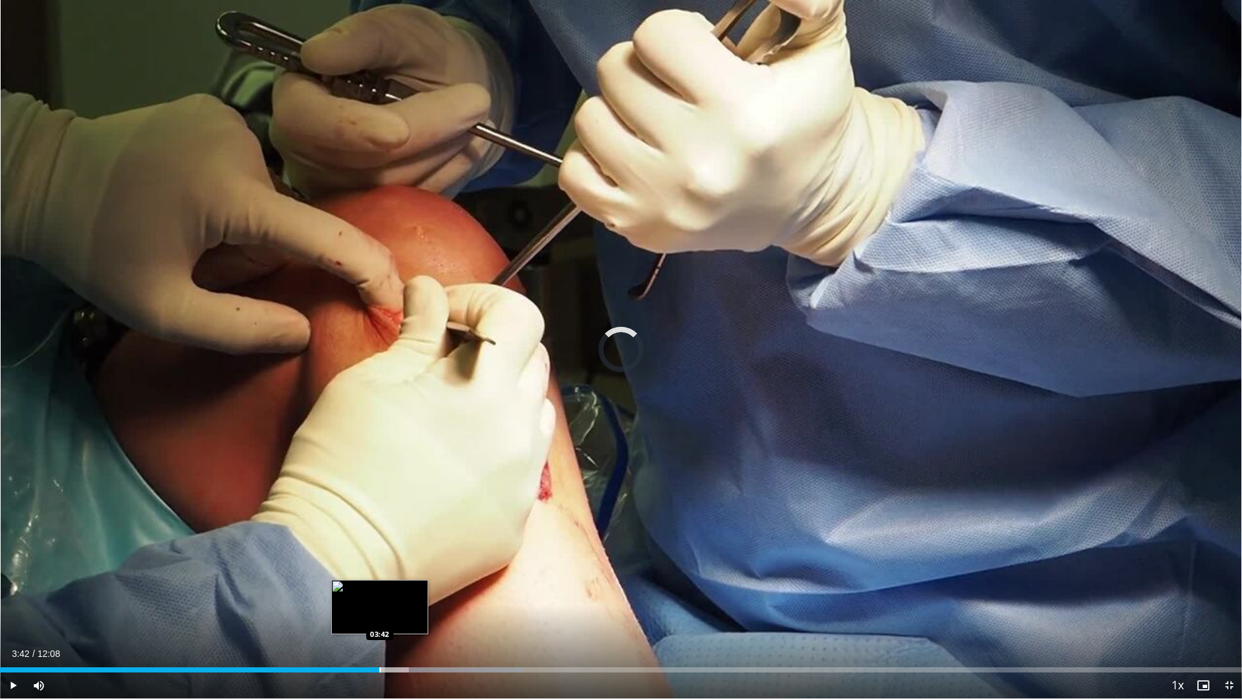
click at [379, 617] on div "Loaded : 42.18% 04:05 03:42" at bounding box center [621, 669] width 1242 height 5
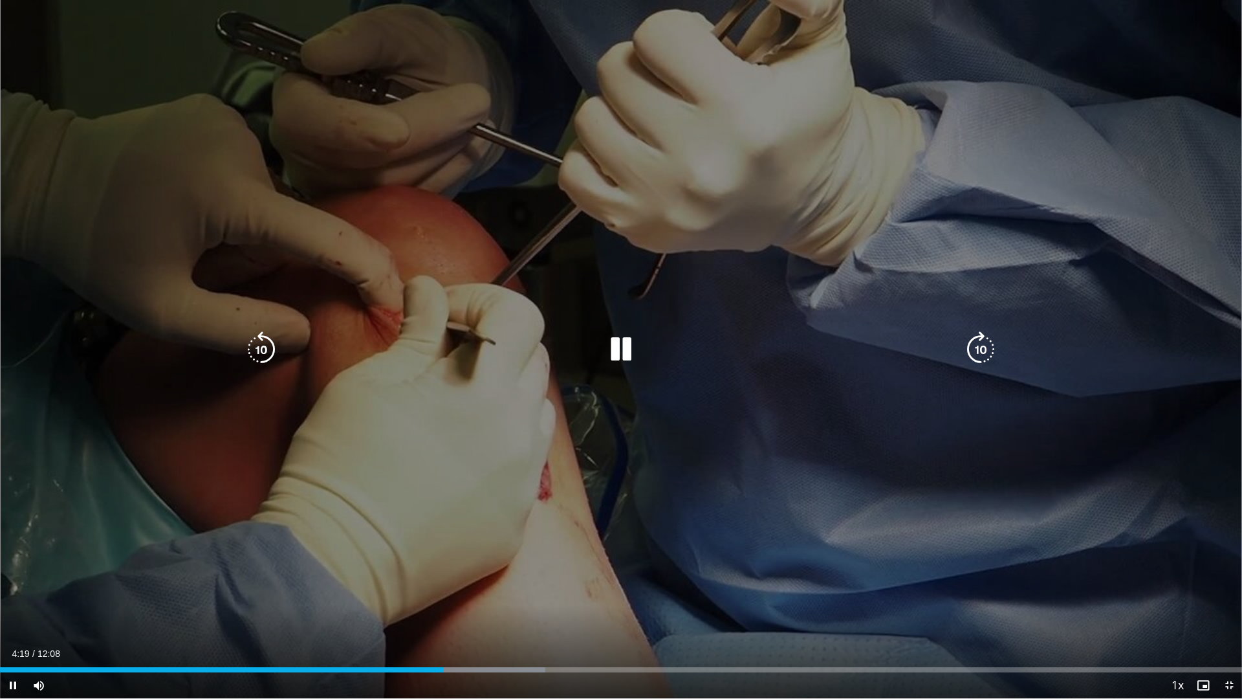
click at [628, 352] on icon "Video Player" at bounding box center [621, 349] width 36 height 36
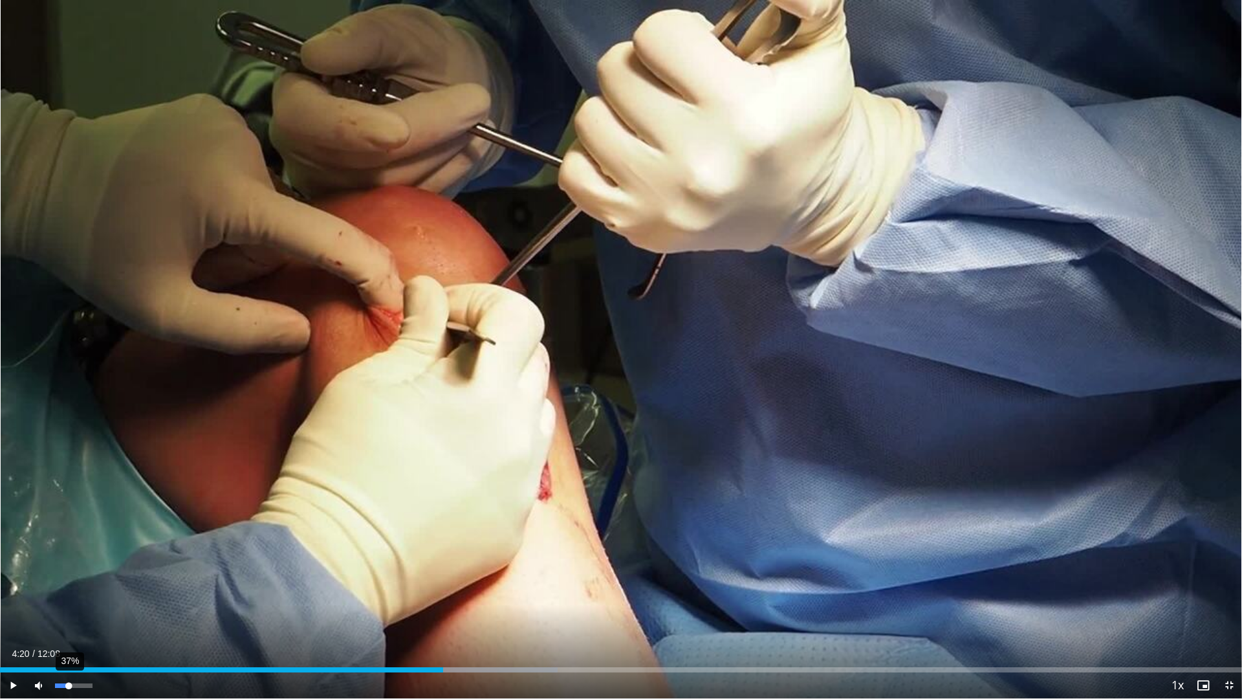
click at [69, 617] on div "37%" at bounding box center [73, 685] width 37 height 5
click at [67, 617] on div "Volume Level" at bounding box center [61, 685] width 12 height 5
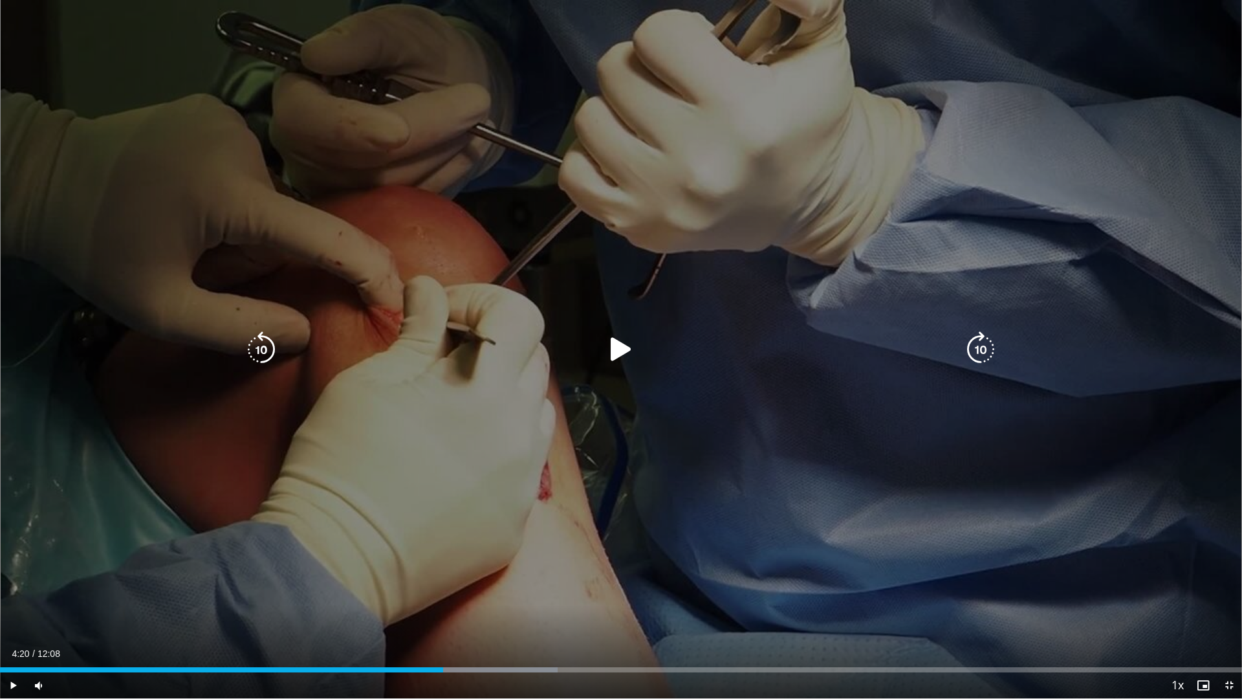
click at [619, 347] on icon "Video Player" at bounding box center [621, 349] width 36 height 36
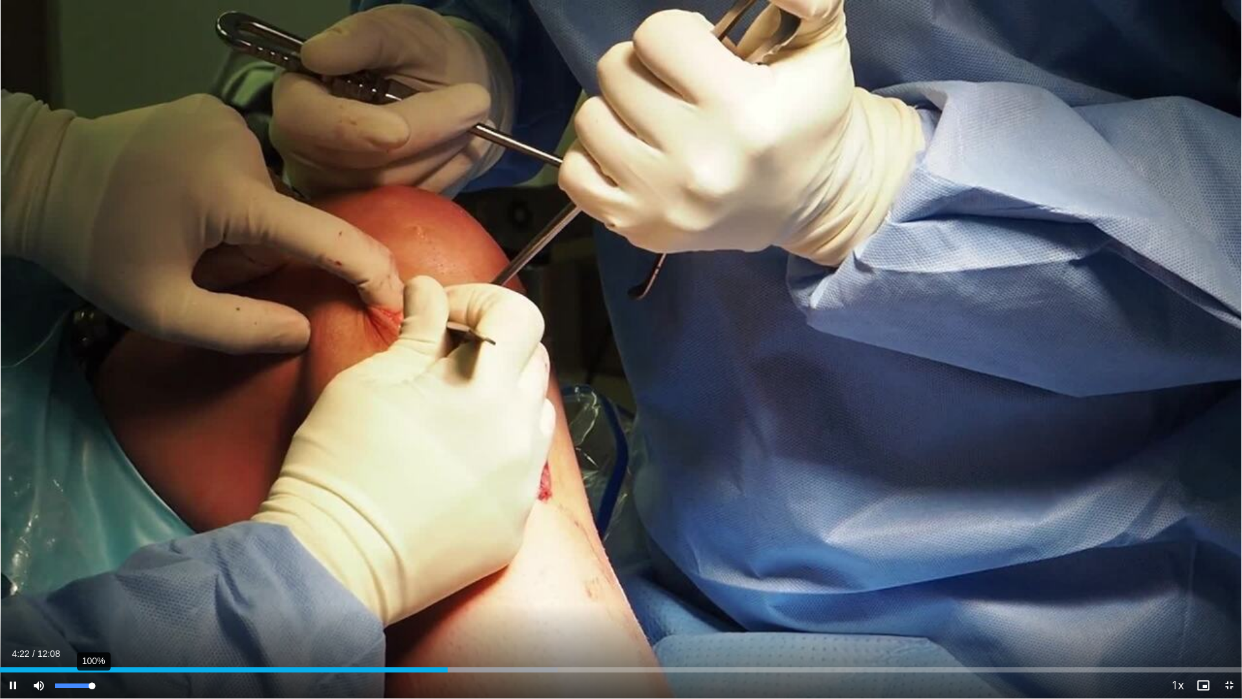
drag, startPoint x: 73, startPoint y: 686, endPoint x: 93, endPoint y: 686, distance: 20.1
click at [92, 617] on div "100%" at bounding box center [73, 685] width 37 height 5
drag, startPoint x: 69, startPoint y: 683, endPoint x: 87, endPoint y: 685, distance: 17.6
click at [87, 617] on div "86%" at bounding box center [73, 685] width 37 height 5
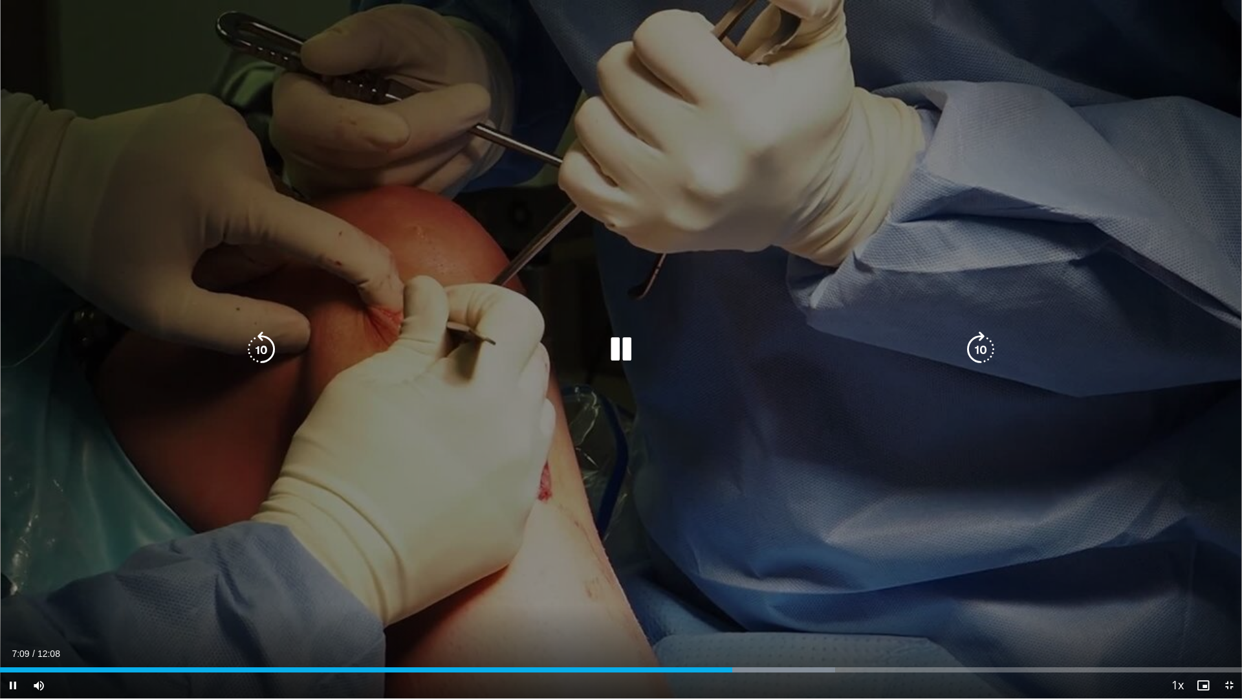
click at [625, 353] on icon "Video Player" at bounding box center [621, 349] width 36 height 36
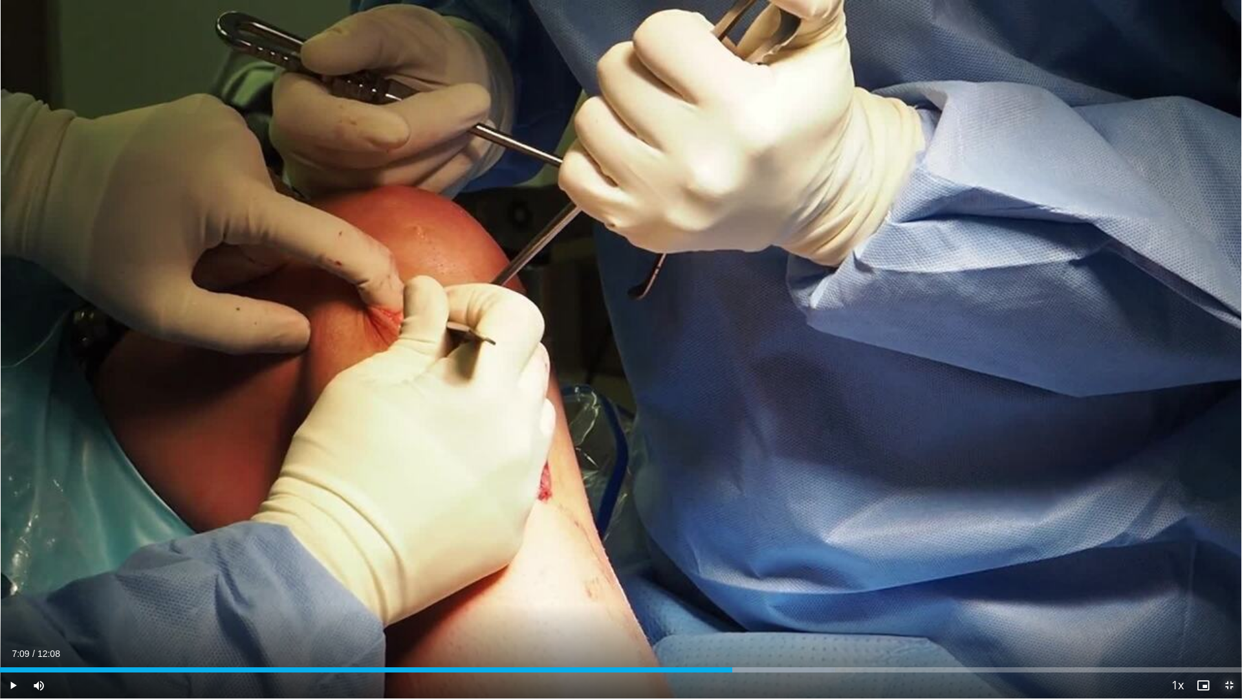
click at [1210, 617] on span "Video Player" at bounding box center [1229, 685] width 26 height 26
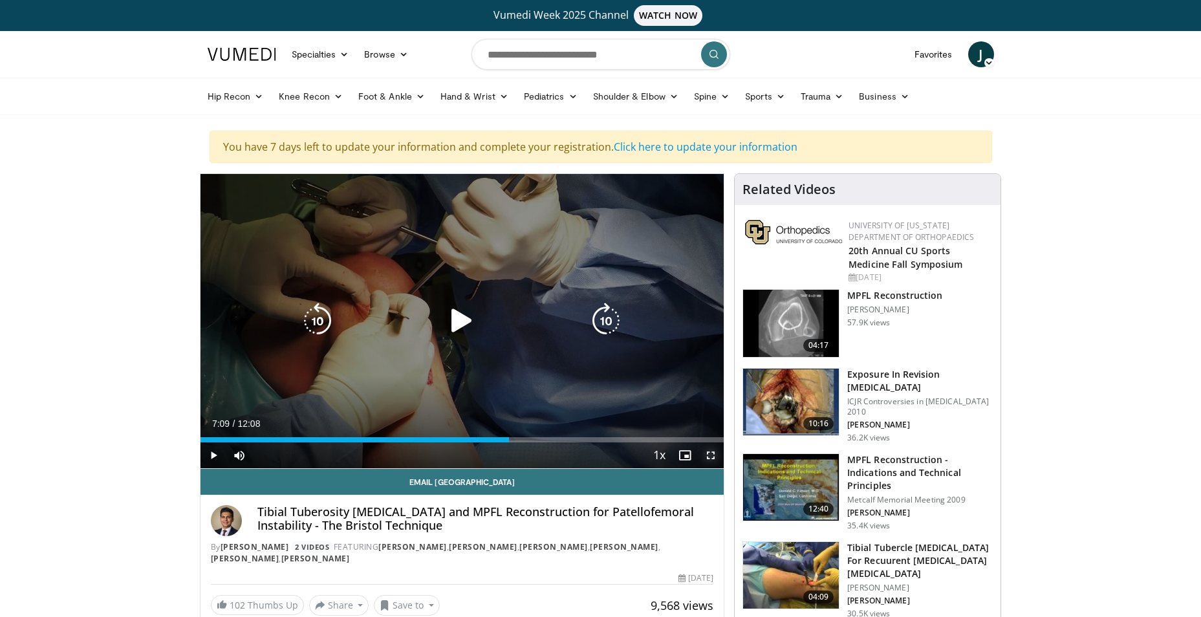
drag, startPoint x: 711, startPoint y: 452, endPoint x: 714, endPoint y: 500, distance: 47.9
click at [711, 452] on span "Video Player" at bounding box center [711, 456] width 26 height 26
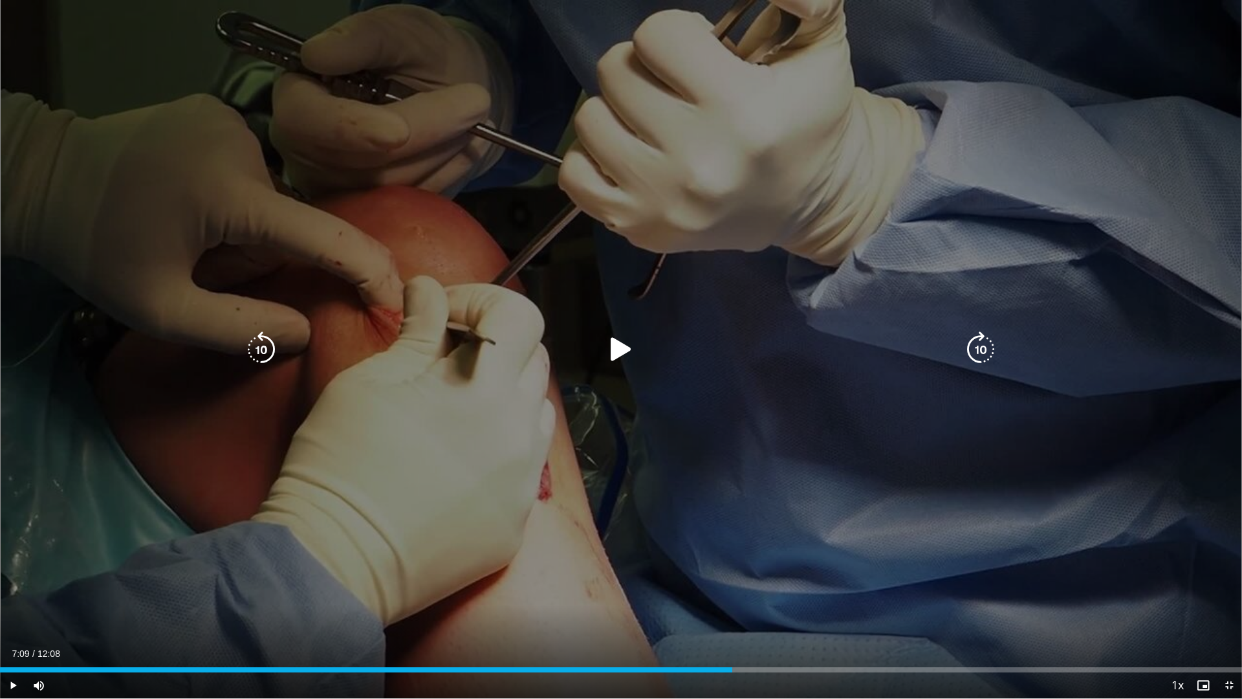
click at [623, 348] on icon "Video Player" at bounding box center [621, 349] width 36 height 36
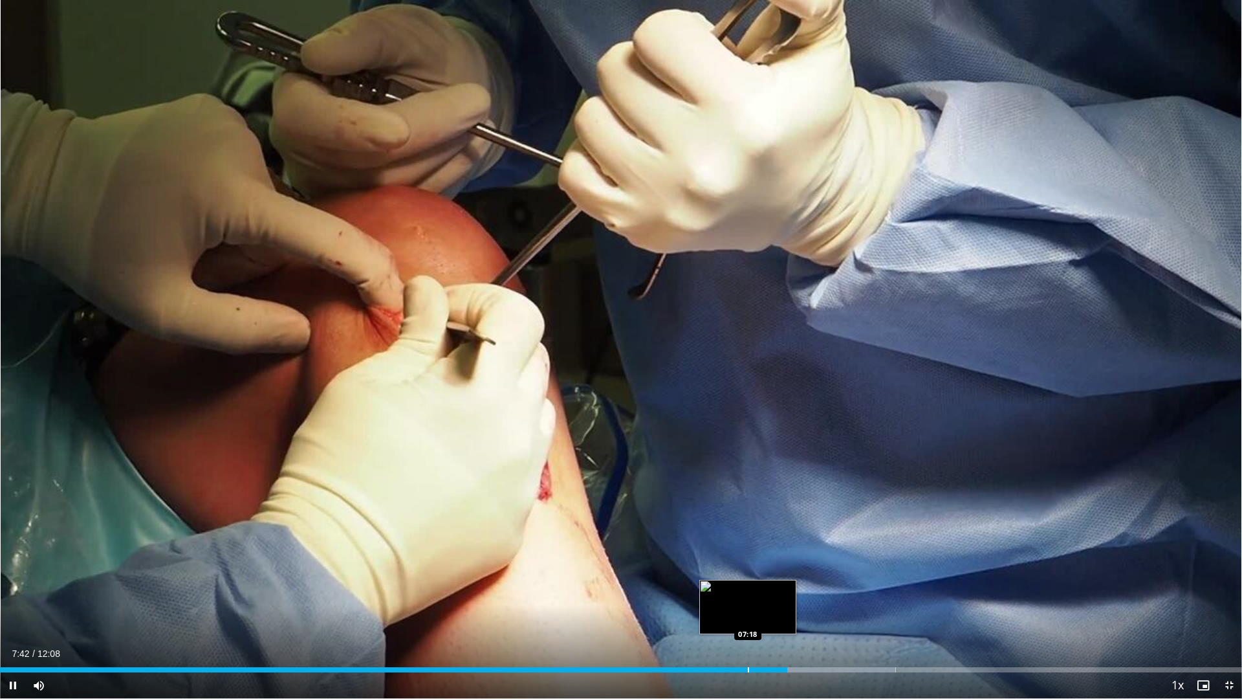
click at [747, 617] on div "Loaded : 72.11% 07:42 07:18" at bounding box center [621, 666] width 1242 height 12
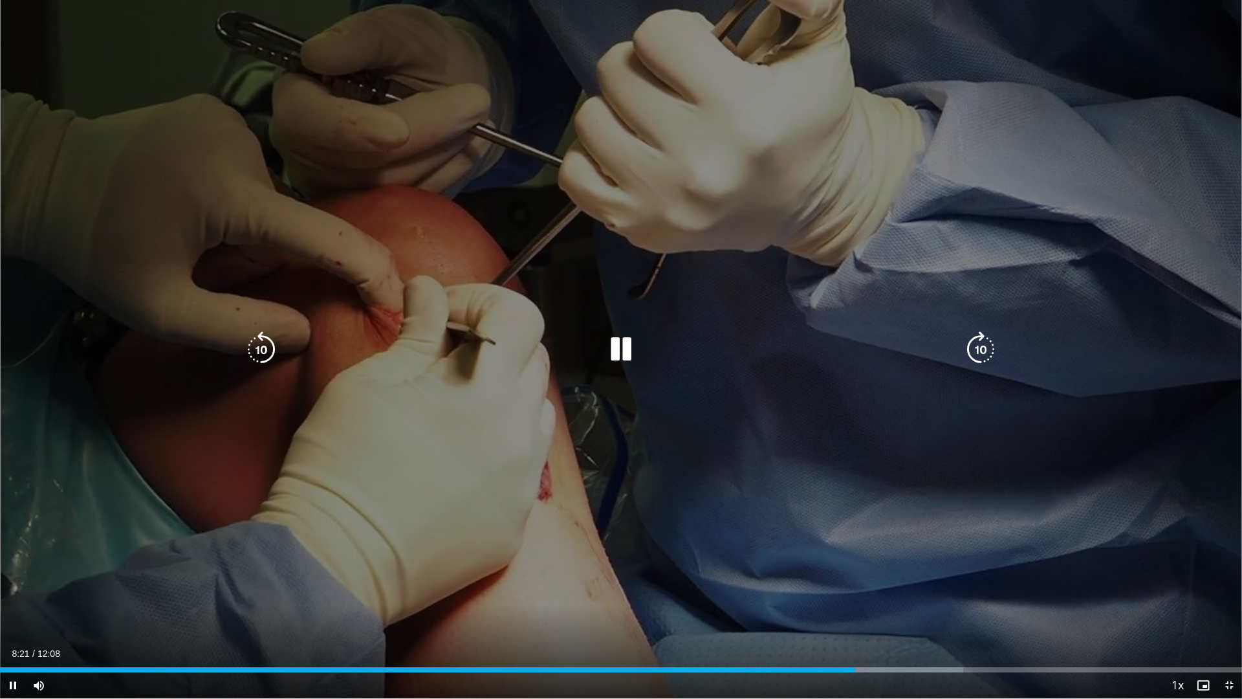
click at [614, 345] on icon "Video Player" at bounding box center [621, 349] width 36 height 36
click at [617, 346] on icon "Video Player" at bounding box center [621, 349] width 36 height 36
click at [613, 354] on icon "Video Player" at bounding box center [621, 349] width 36 height 36
click at [613, 352] on icon "Video Player" at bounding box center [621, 349] width 36 height 36
click at [624, 360] on icon "Video Player" at bounding box center [621, 349] width 36 height 36
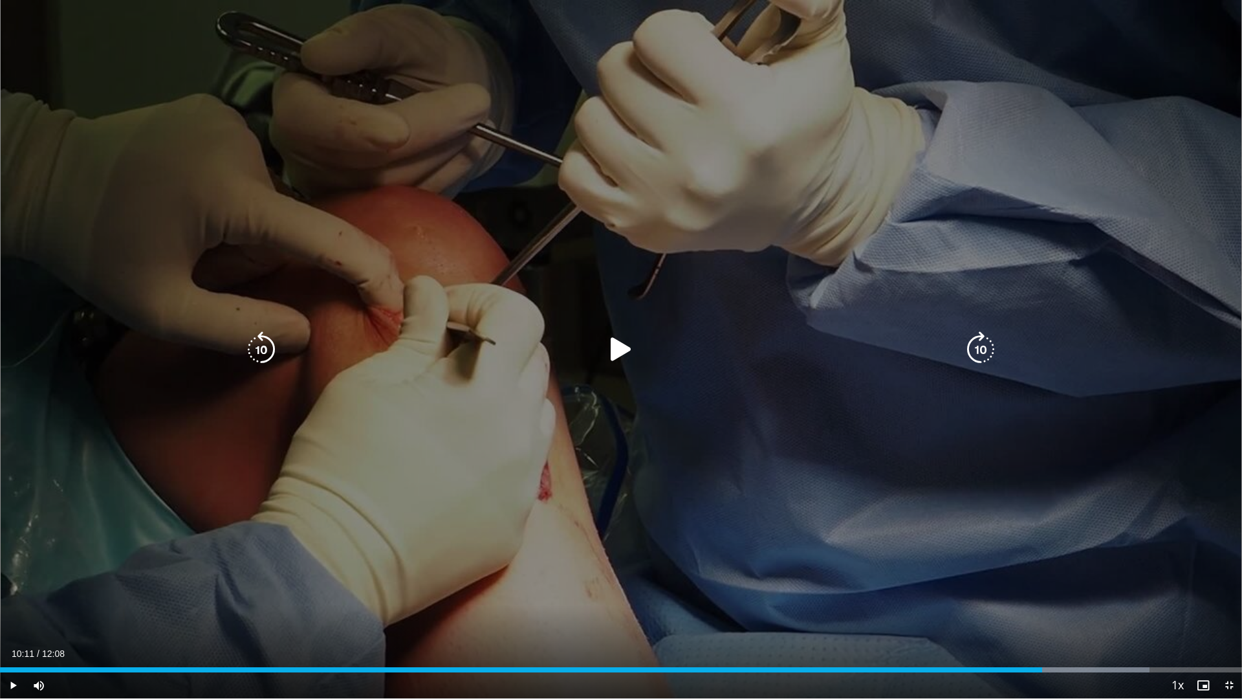
click at [619, 349] on icon "Video Player" at bounding box center [621, 349] width 36 height 36
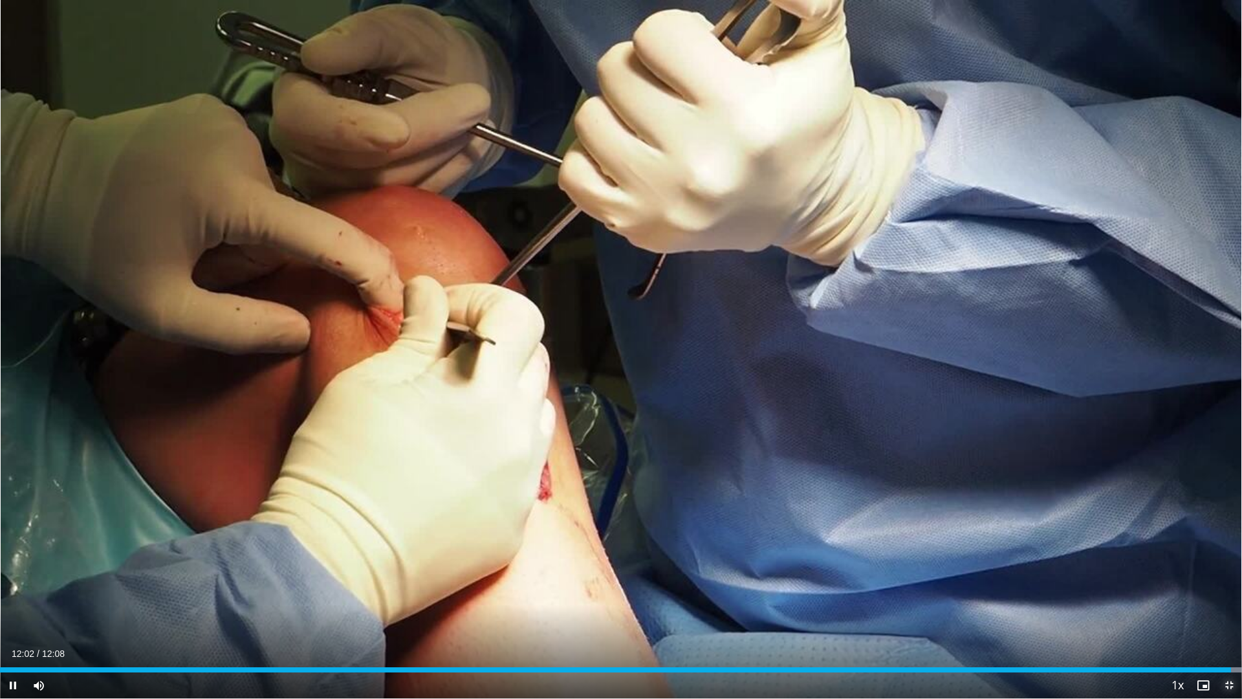
click at [1210, 617] on span "Video Player" at bounding box center [1229, 685] width 26 height 26
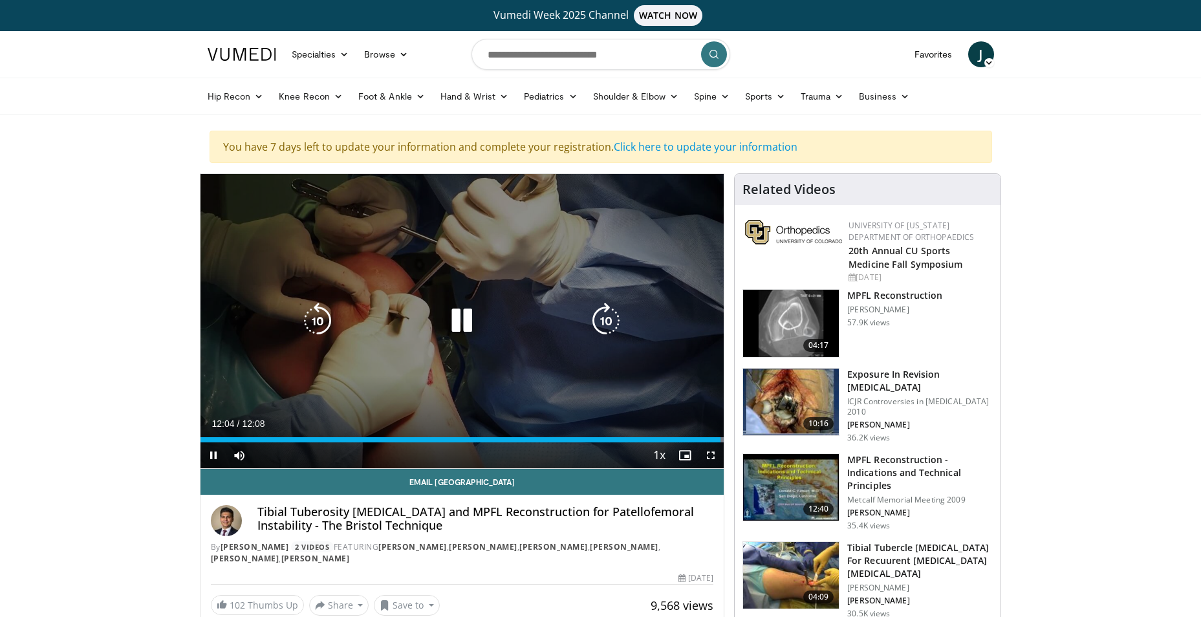
click at [466, 314] on icon "Video Player" at bounding box center [462, 321] width 36 height 36
